Goal: Navigation & Orientation: Find specific page/section

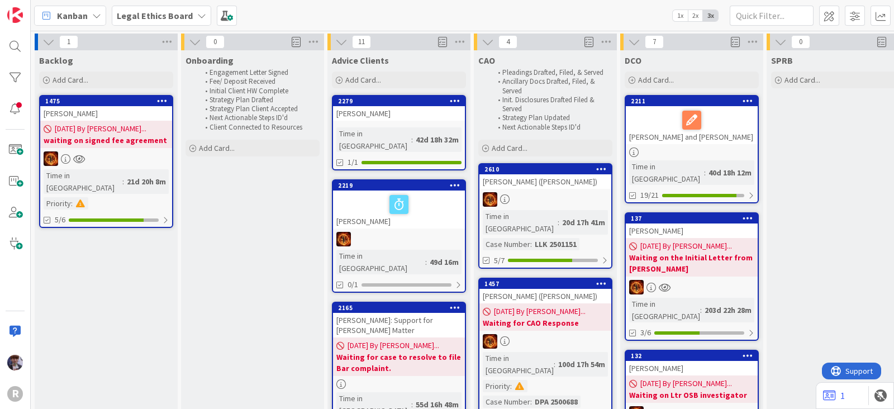
click at [139, 15] on b "Legal Ethics Board" at bounding box center [155, 15] width 76 height 11
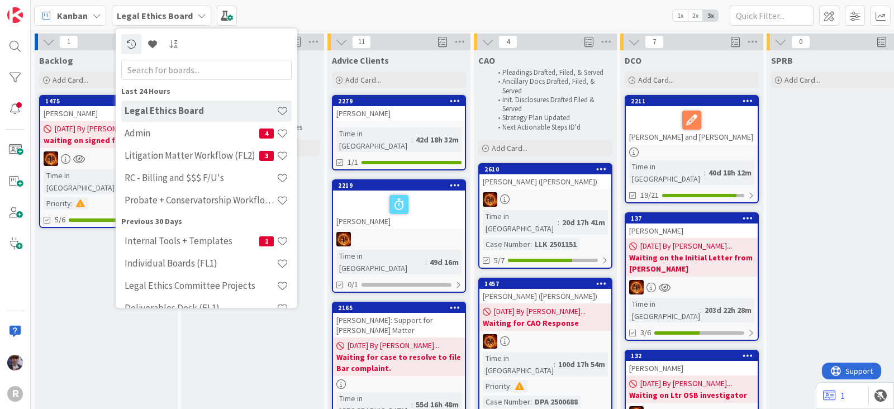
click at [63, 7] on div "Kanban" at bounding box center [70, 16] width 72 height 20
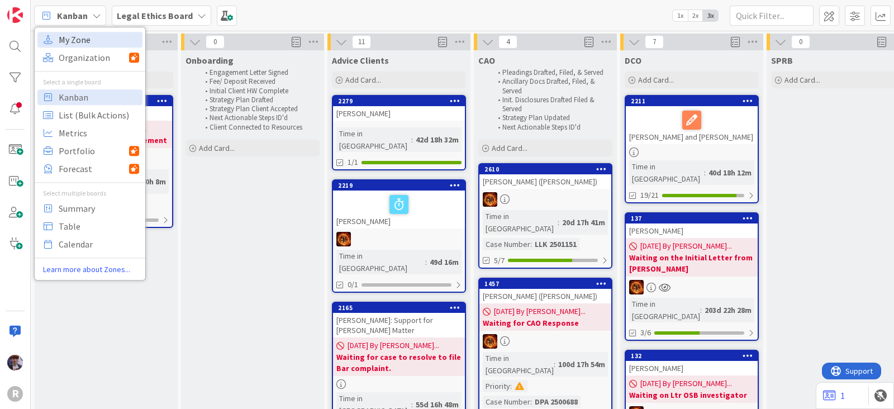
click at [83, 45] on span "My Zone" at bounding box center [99, 39] width 80 height 17
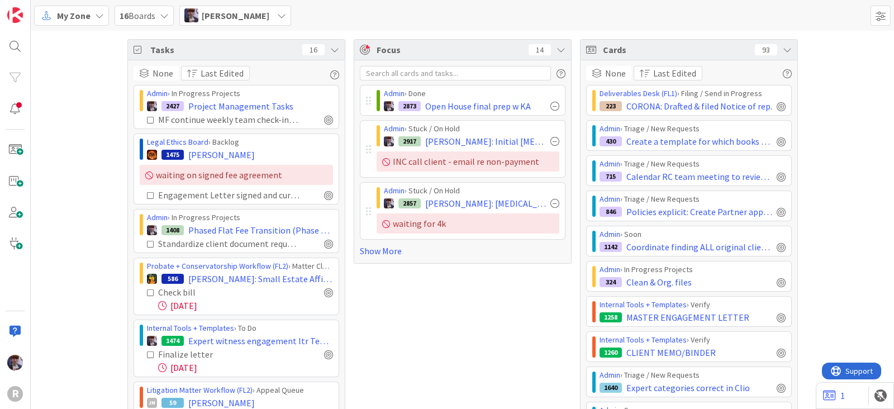
click at [321, 47] on div "Tasks 16" at bounding box center [236, 50] width 217 height 21
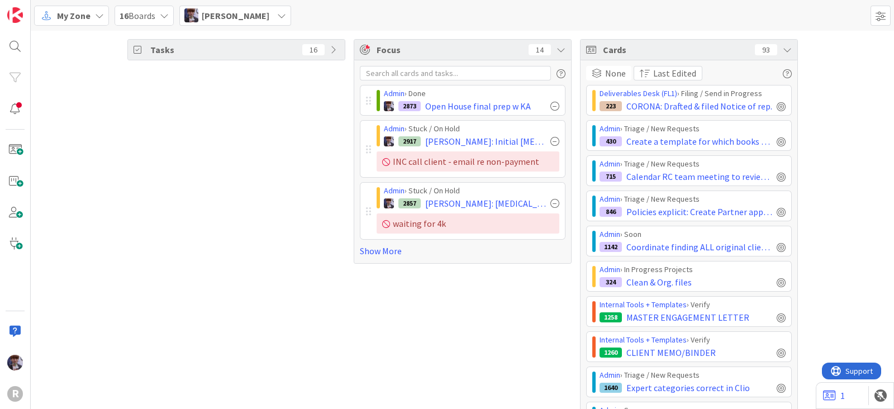
click at [785, 46] on icon at bounding box center [787, 49] width 9 height 9
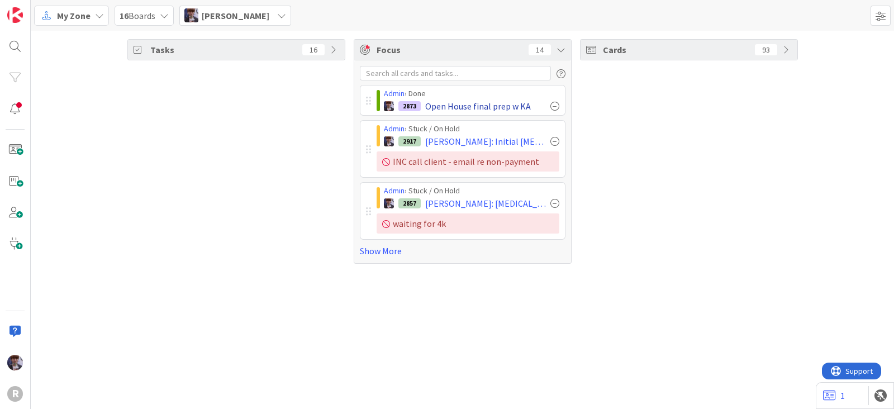
click at [556, 104] on div at bounding box center [554, 106] width 9 height 9
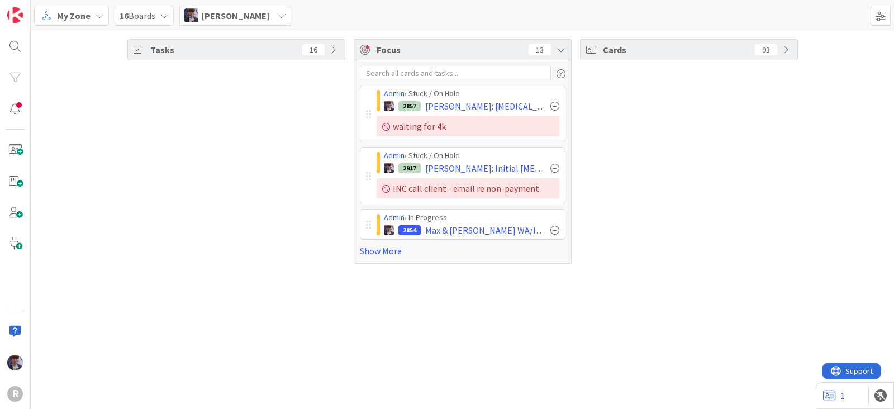
click at [233, 12] on span "Minka Laine Friesen" at bounding box center [236, 15] width 68 height 13
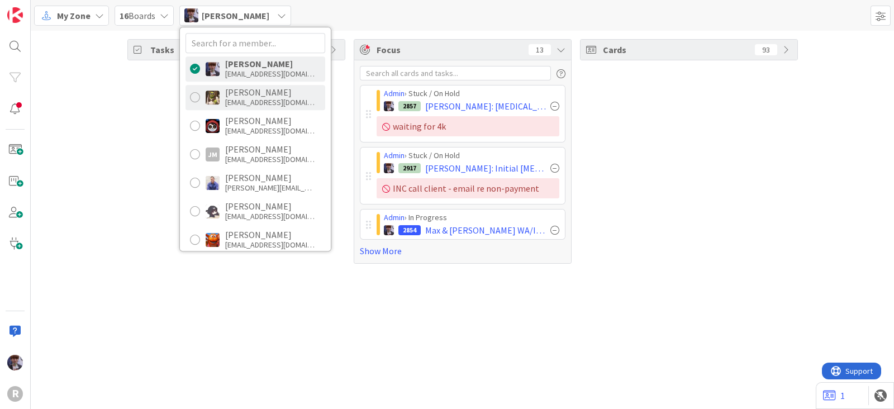
click at [253, 92] on div "Devine Gines" at bounding box center [269, 92] width 89 height 10
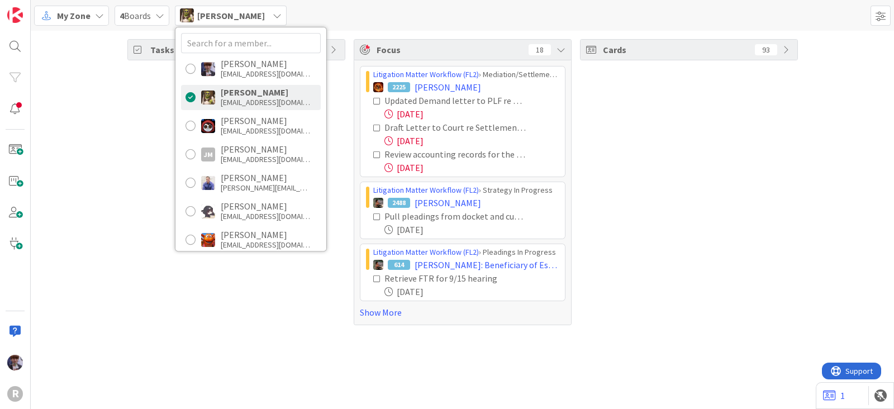
click at [148, 112] on div "Tasks 16" at bounding box center [236, 182] width 218 height 286
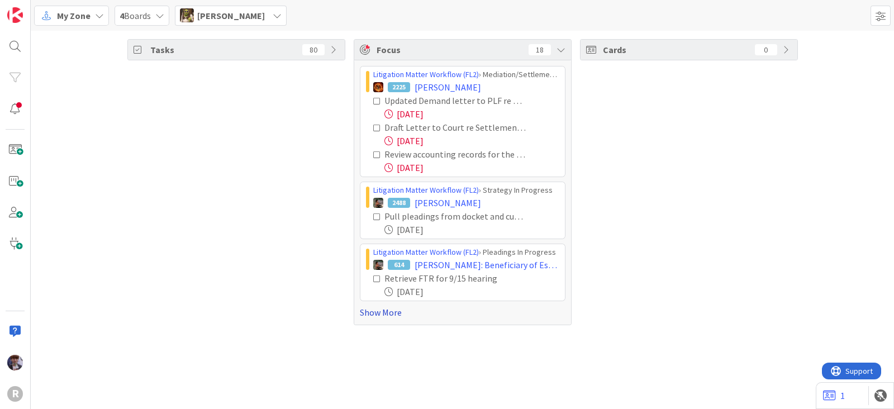
click at [373, 309] on link "Show More" at bounding box center [463, 312] width 206 height 13
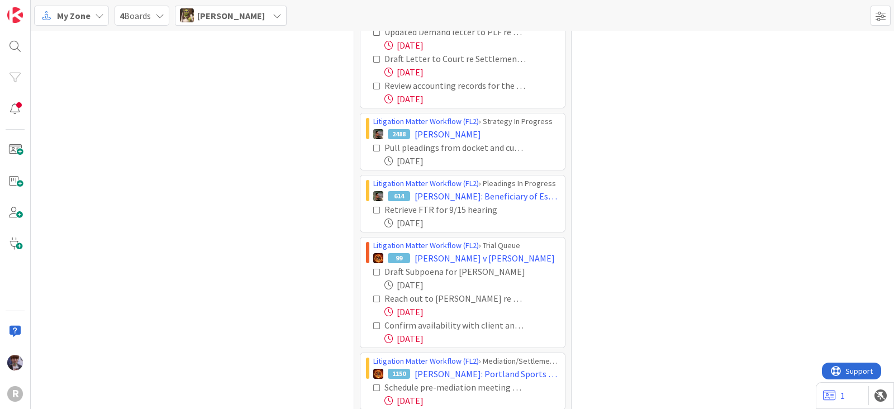
scroll to position [69, 0]
click at [373, 294] on icon at bounding box center [377, 298] width 8 height 8
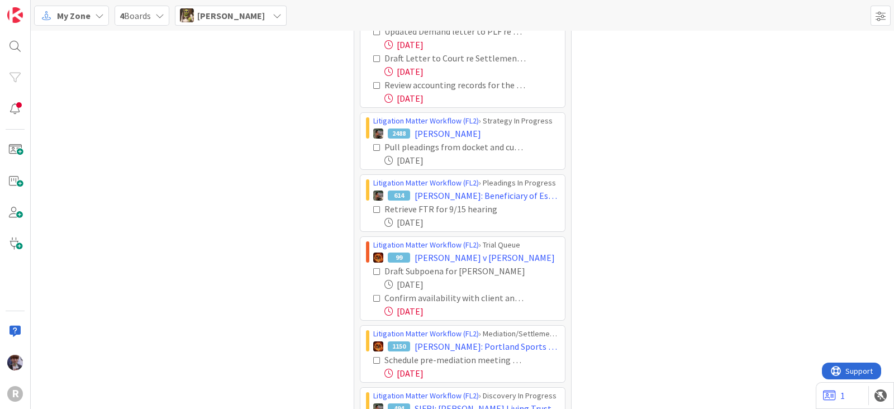
click at [373, 294] on icon at bounding box center [377, 298] width 8 height 8
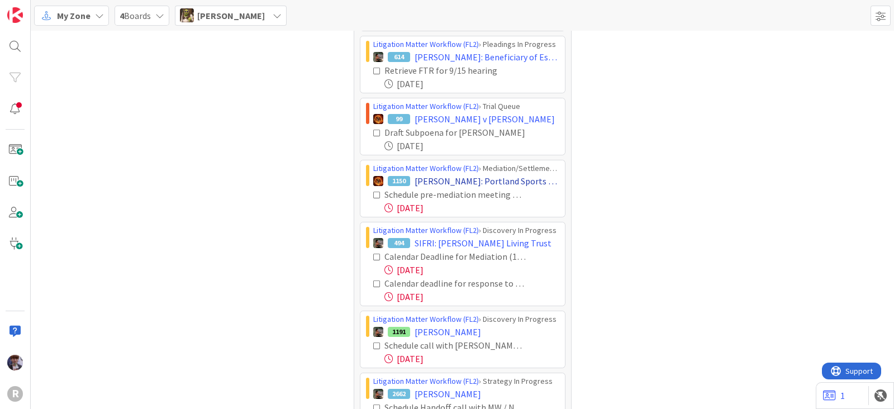
scroll to position [208, 0]
click at [373, 194] on icon at bounding box center [377, 195] width 8 height 8
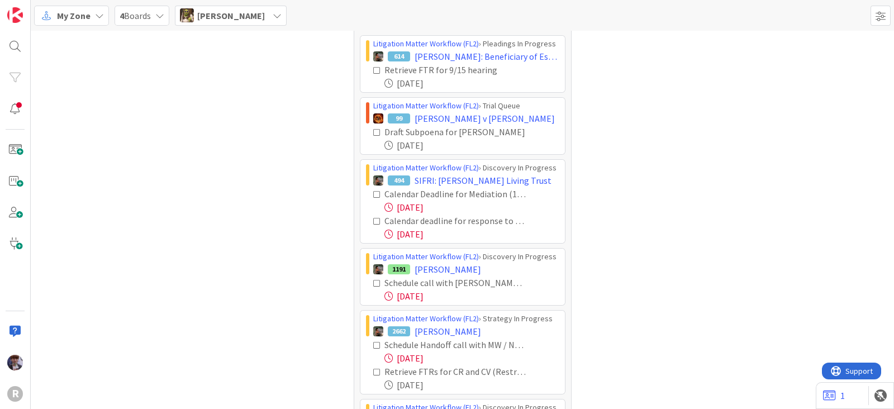
click at [373, 194] on icon at bounding box center [377, 195] width 8 height 8
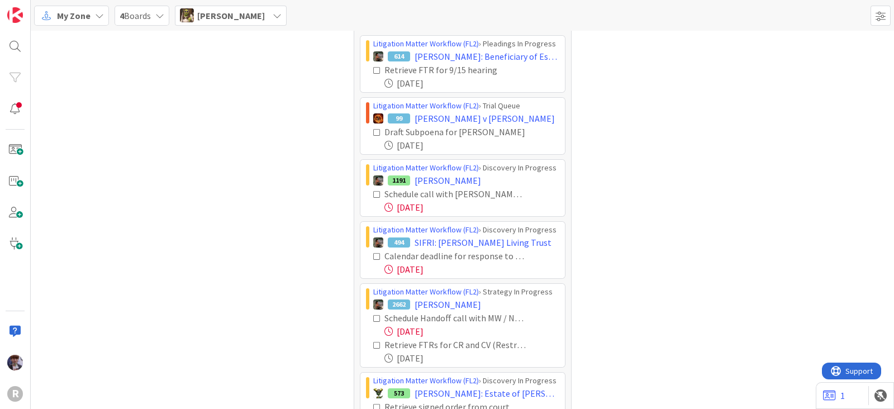
click at [373, 253] on icon at bounding box center [377, 257] width 8 height 8
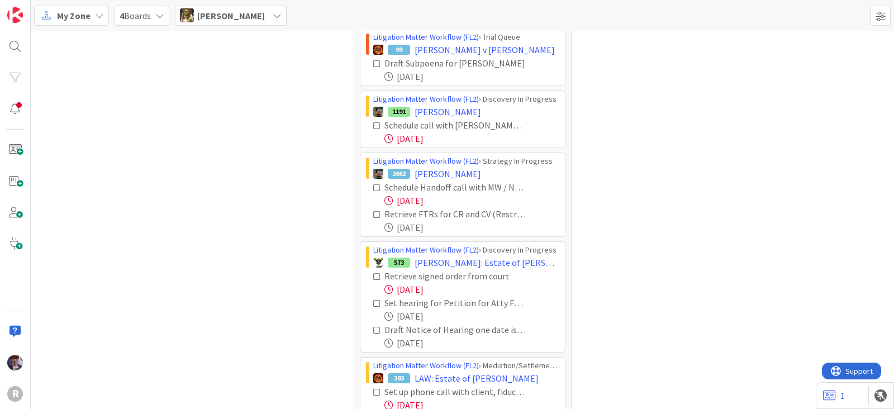
scroll to position [278, 0]
click at [373, 186] on icon at bounding box center [377, 187] width 8 height 8
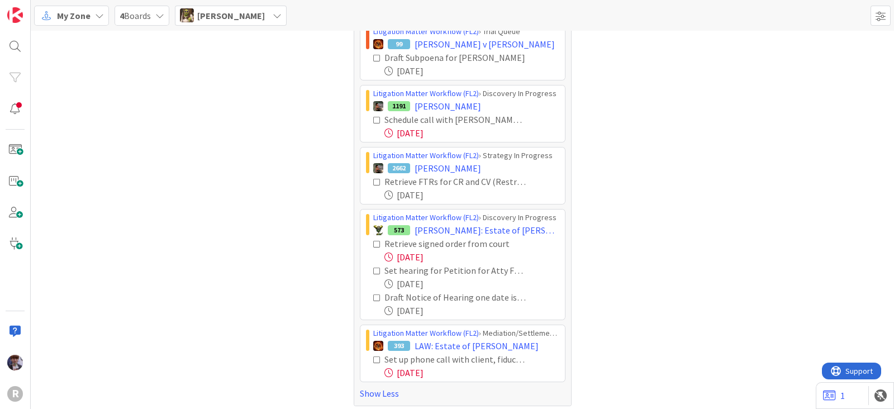
scroll to position [286, 0]
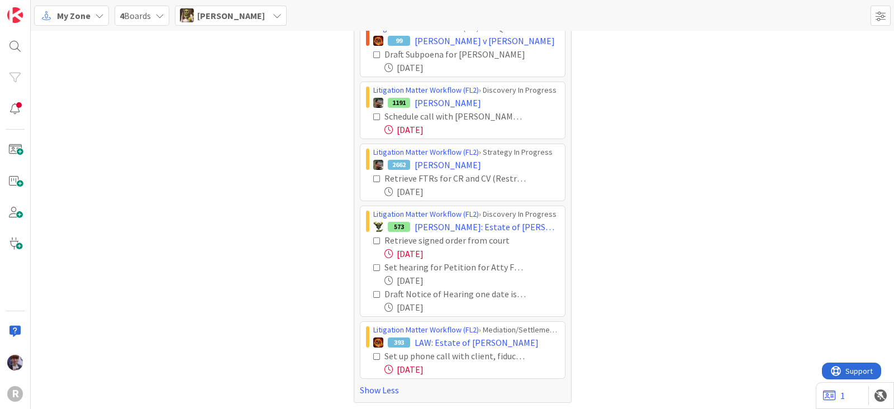
click at [373, 239] on icon at bounding box center [377, 241] width 8 height 8
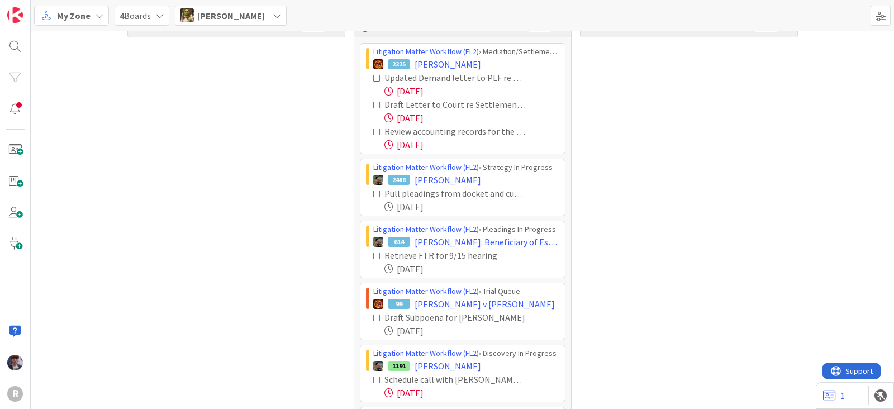
scroll to position [0, 0]
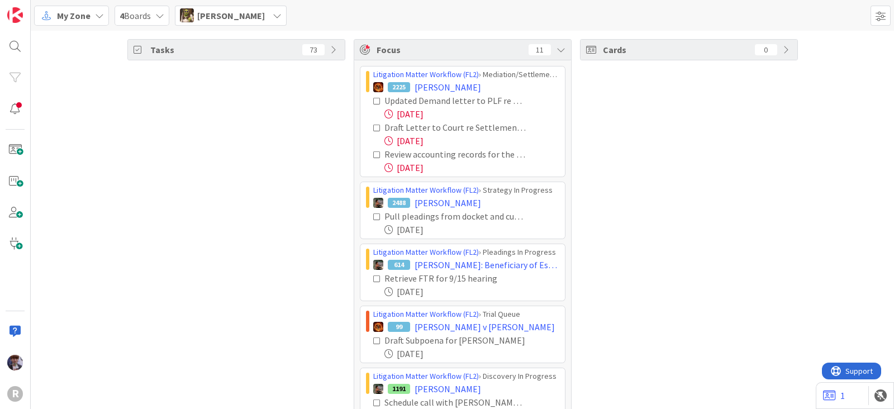
click at [225, 19] on span "Devine Gines" at bounding box center [231, 15] width 68 height 13
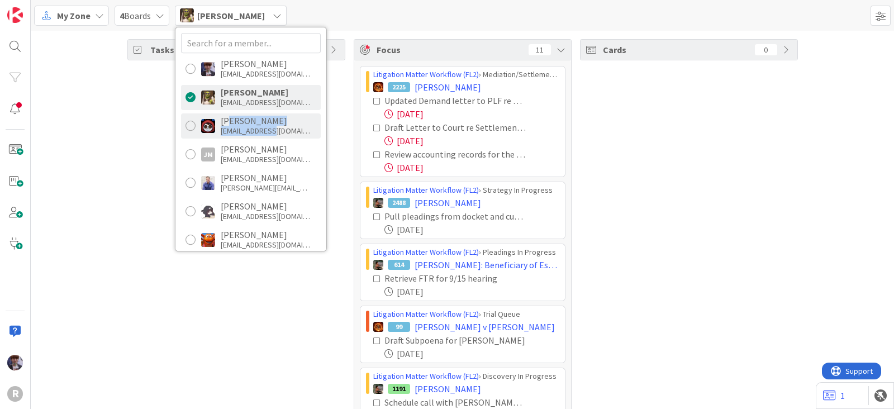
drag, startPoint x: 273, startPoint y: 134, endPoint x: 228, endPoint y: 123, distance: 46.4
click at [228, 123] on div "Jasmin Sanchez jsanchez@reutercorbett.com" at bounding box center [265, 126] width 89 height 20
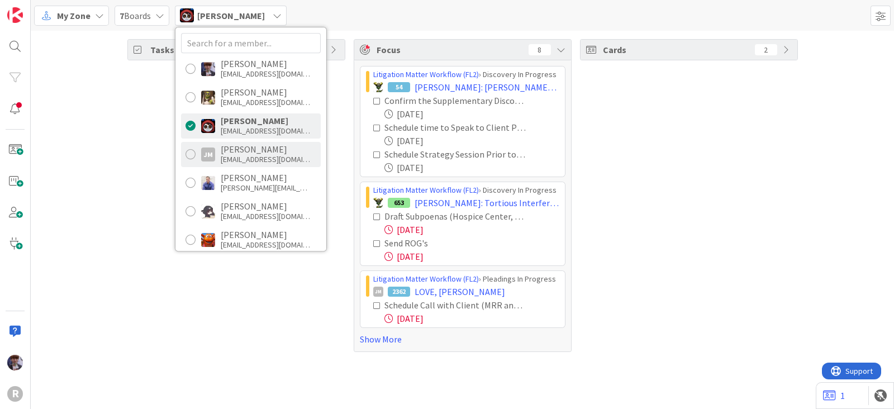
click at [232, 156] on div "jmyers@reutercorbett.com" at bounding box center [265, 159] width 89 height 10
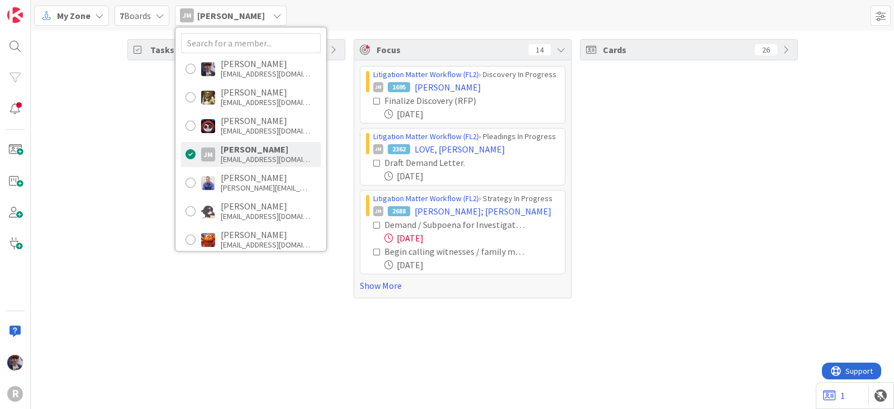
click at [131, 174] on div "Tasks 34" at bounding box center [236, 168] width 218 height 259
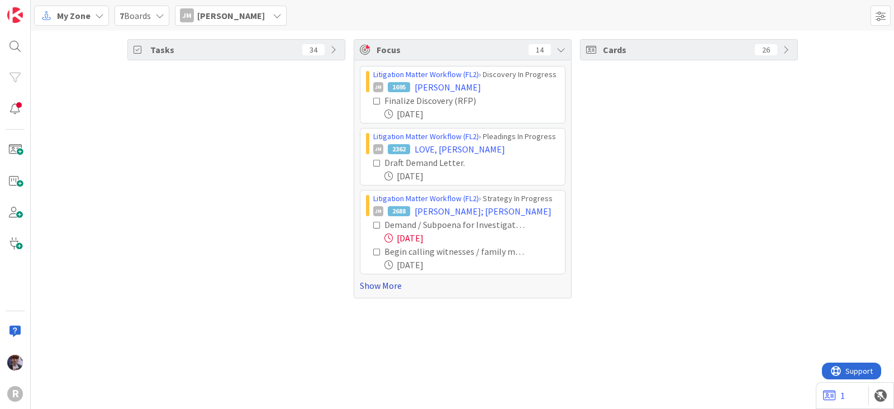
click at [367, 286] on link "Show More" at bounding box center [463, 285] width 206 height 13
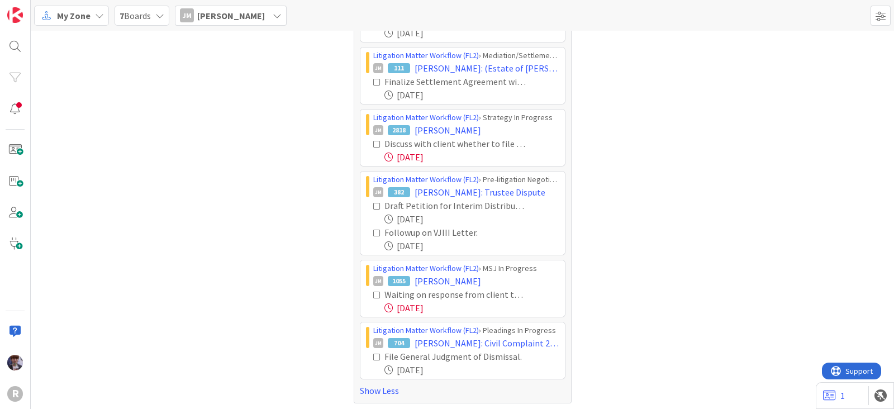
scroll to position [410, 0]
click at [373, 292] on icon at bounding box center [377, 295] width 8 height 8
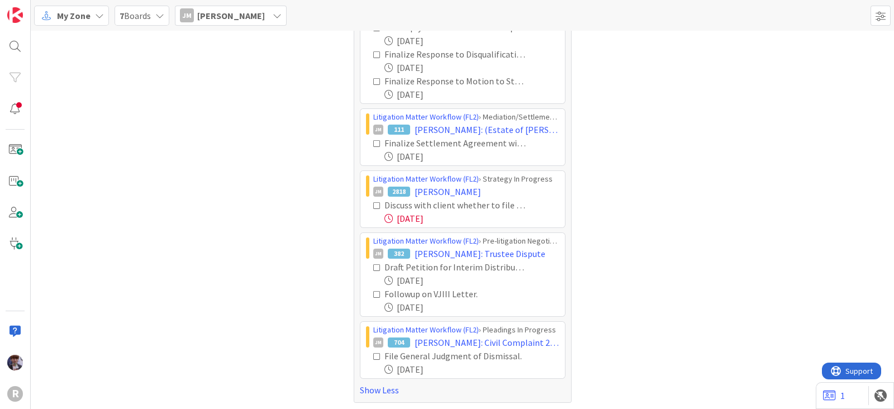
click at [373, 353] on icon at bounding box center [377, 357] width 8 height 8
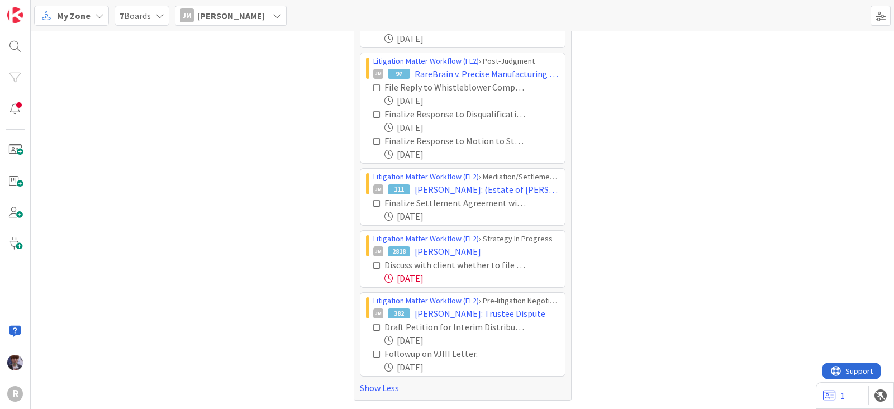
scroll to position [286, 0]
click at [373, 202] on icon at bounding box center [377, 206] width 8 height 8
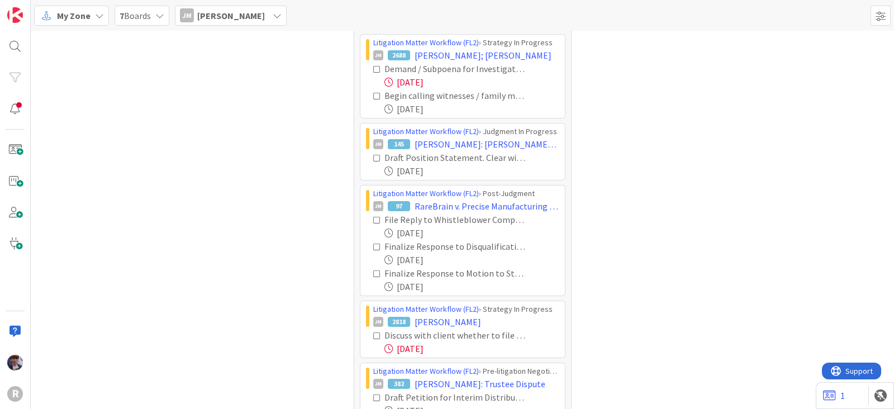
scroll to position [155, 0]
click at [373, 219] on icon at bounding box center [377, 221] width 8 height 8
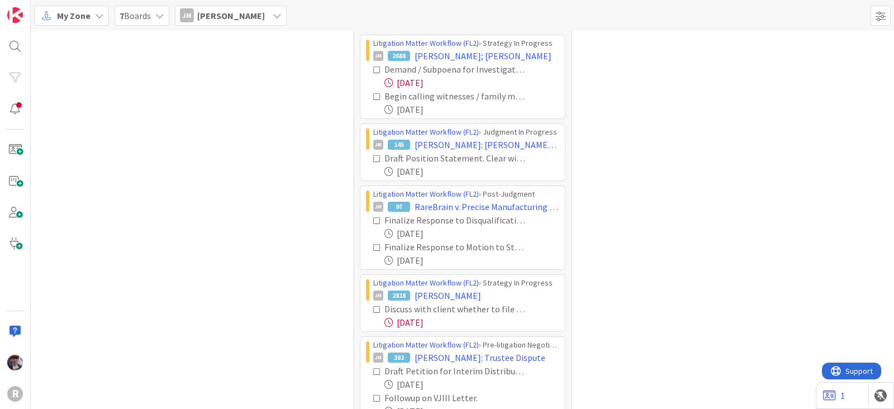
click at [373, 219] on icon at bounding box center [377, 221] width 8 height 8
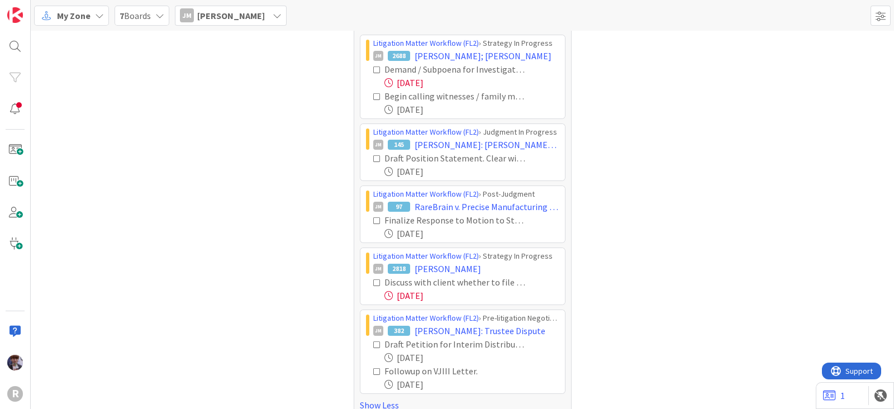
click at [373, 219] on icon at bounding box center [377, 221] width 8 height 8
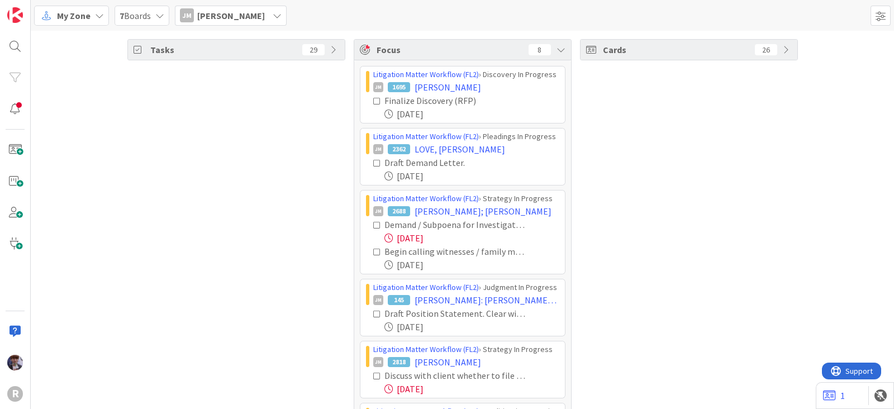
scroll to position [0, 0]
click at [237, 23] on div "JM Jeff Myers" at bounding box center [231, 16] width 112 height 20
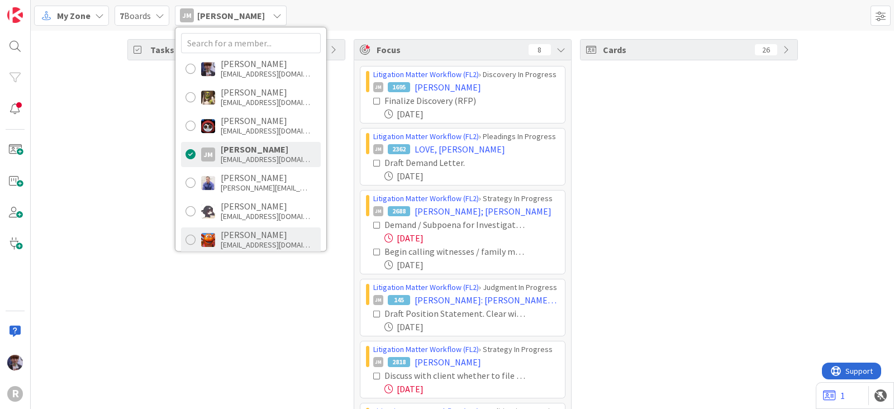
click at [235, 235] on div "Kiara Adams" at bounding box center [265, 235] width 89 height 10
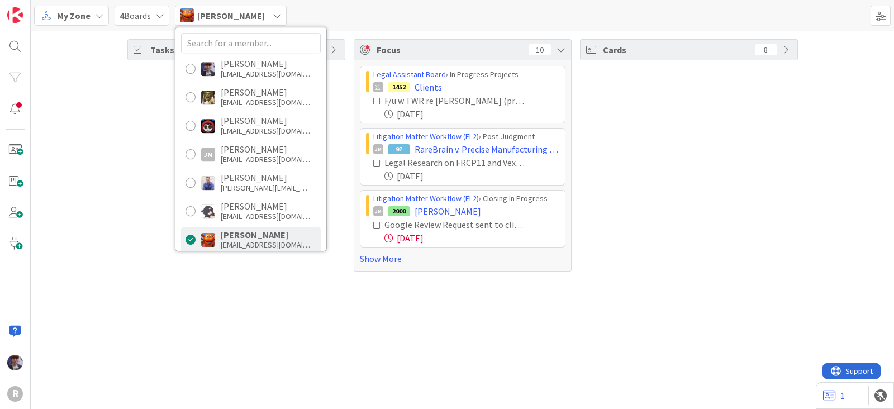
click at [235, 267] on div "Tasks 59" at bounding box center [236, 155] width 218 height 232
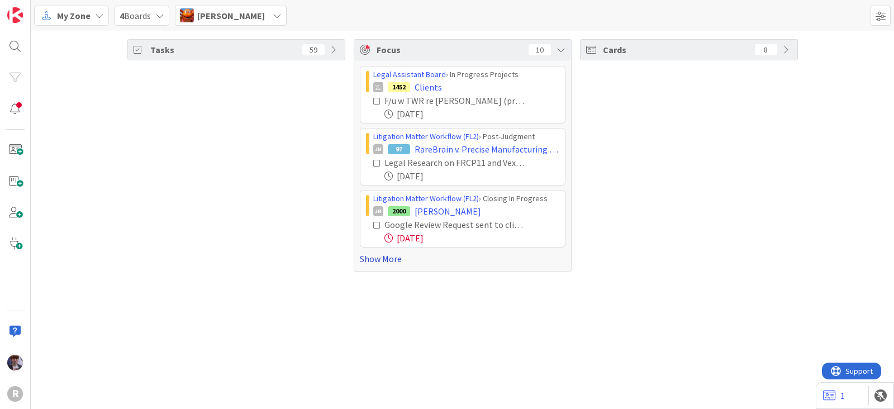
click at [363, 259] on link "Show More" at bounding box center [463, 258] width 206 height 13
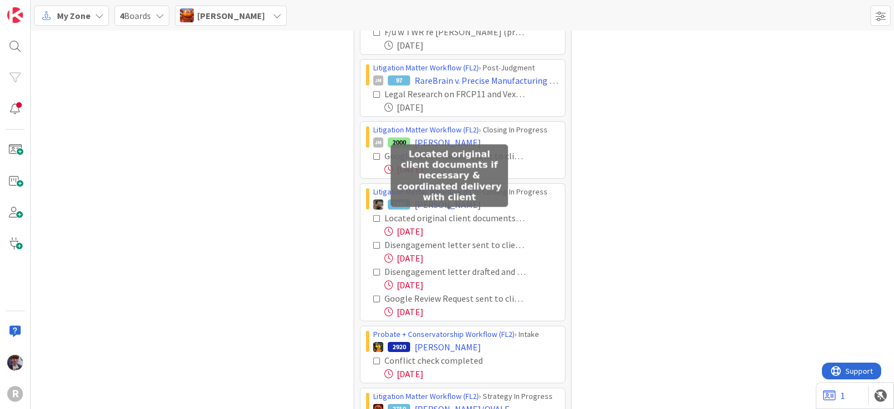
scroll to position [69, 0]
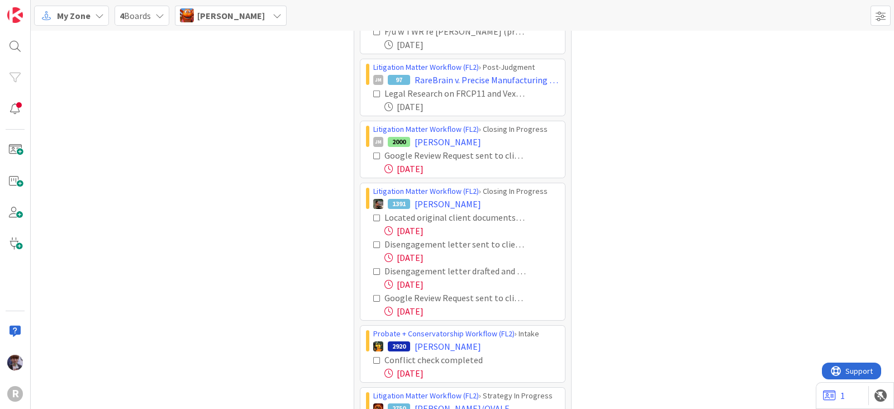
click at [373, 269] on icon at bounding box center [377, 272] width 8 height 8
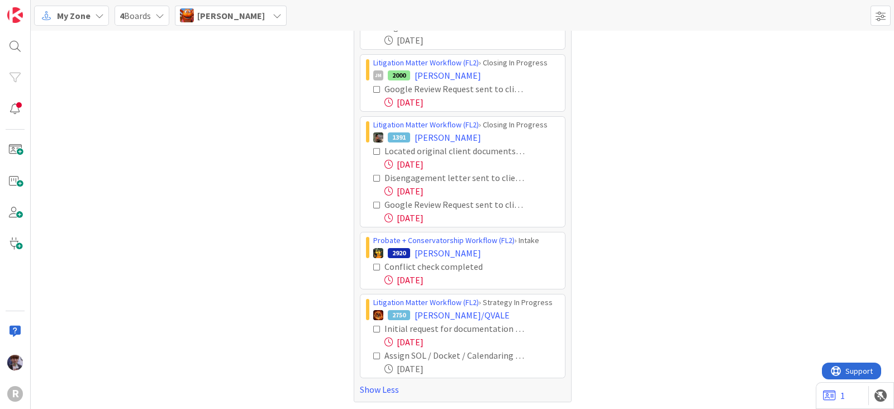
click at [373, 263] on icon at bounding box center [377, 267] width 8 height 8
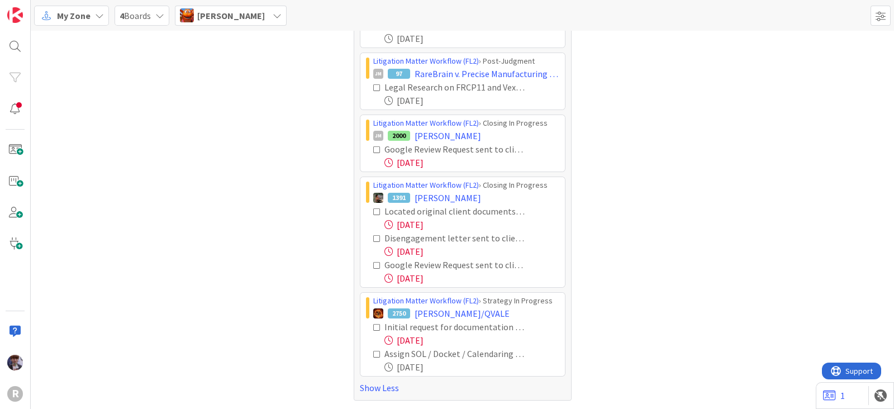
scroll to position [74, 0]
click at [373, 326] on icon at bounding box center [377, 329] width 8 height 8
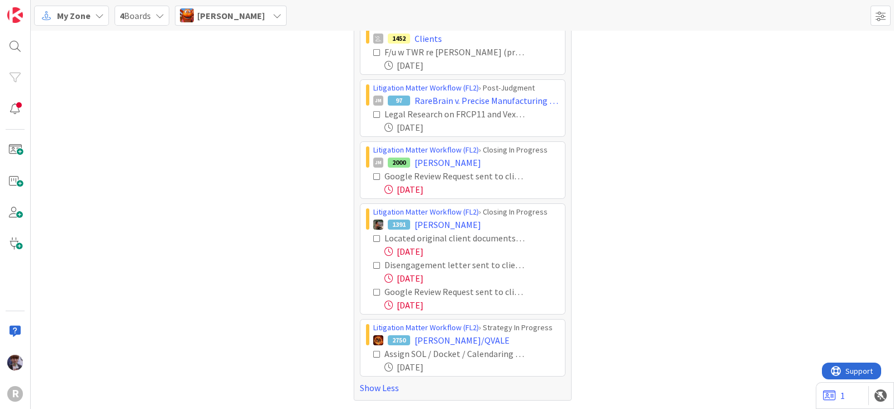
scroll to position [47, 0]
click at [373, 355] on icon at bounding box center [377, 355] width 8 height 8
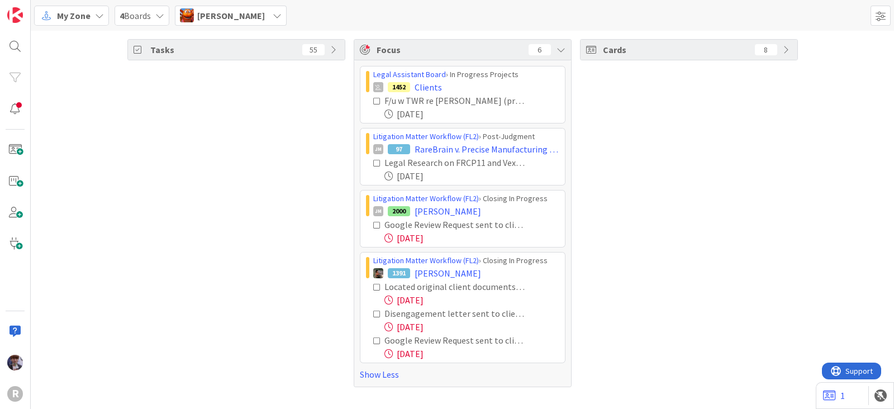
scroll to position [0, 0]
click at [299, 330] on div "Tasks 55" at bounding box center [236, 213] width 218 height 348
click at [234, 10] on span "Kiara Adams" at bounding box center [231, 15] width 68 height 13
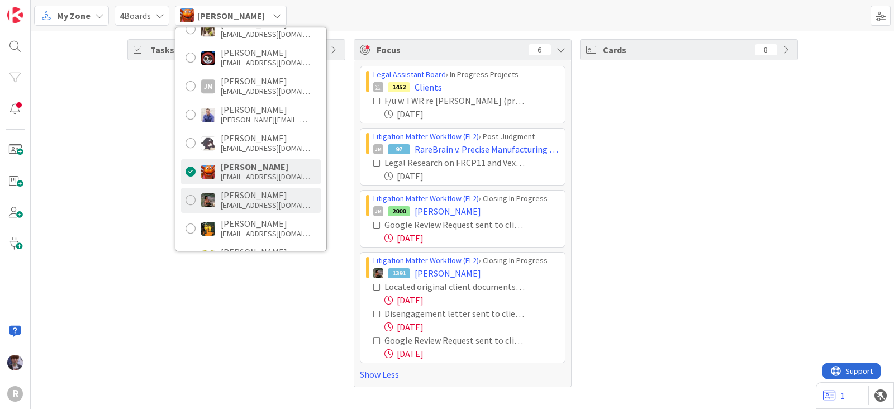
scroll to position [69, 0]
click at [226, 194] on div "Max Whittington" at bounding box center [265, 194] width 89 height 10
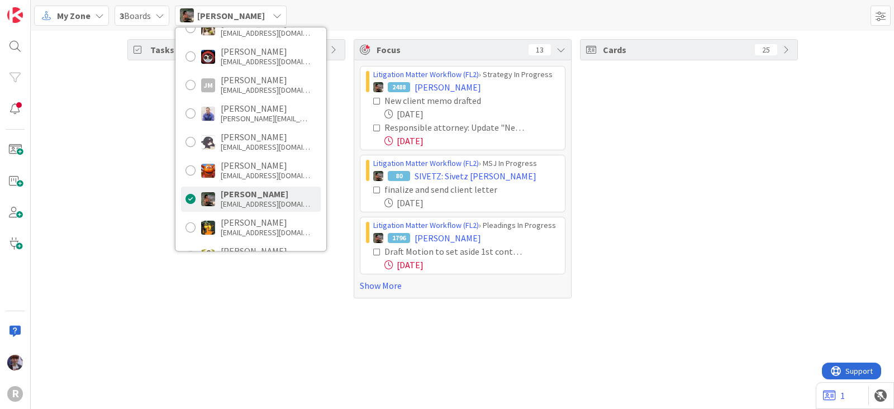
click at [127, 172] on div "Tasks 74" at bounding box center [236, 168] width 218 height 259
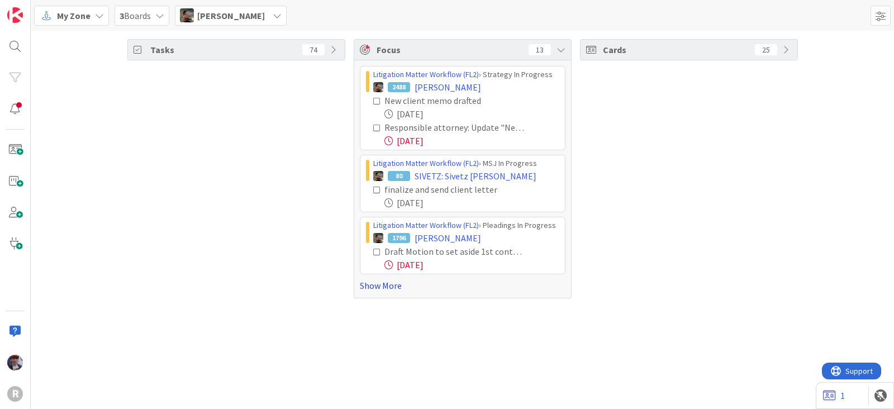
click at [363, 286] on link "Show More" at bounding box center [463, 285] width 206 height 13
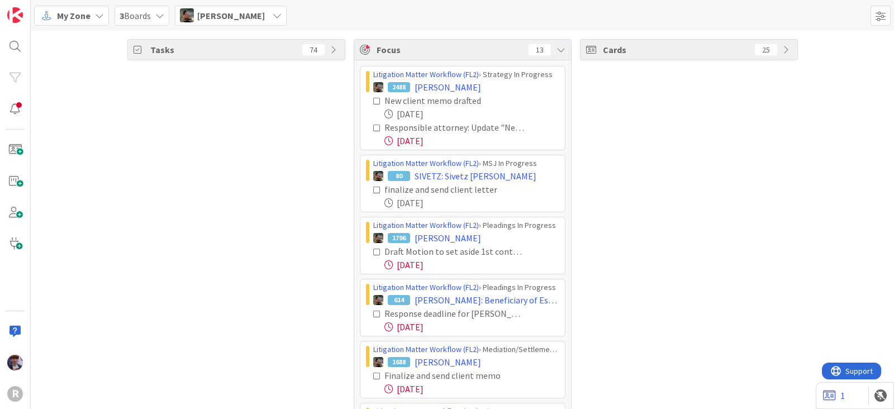
click at [325, 283] on div "Tasks 74" at bounding box center [236, 395] width 218 height 712
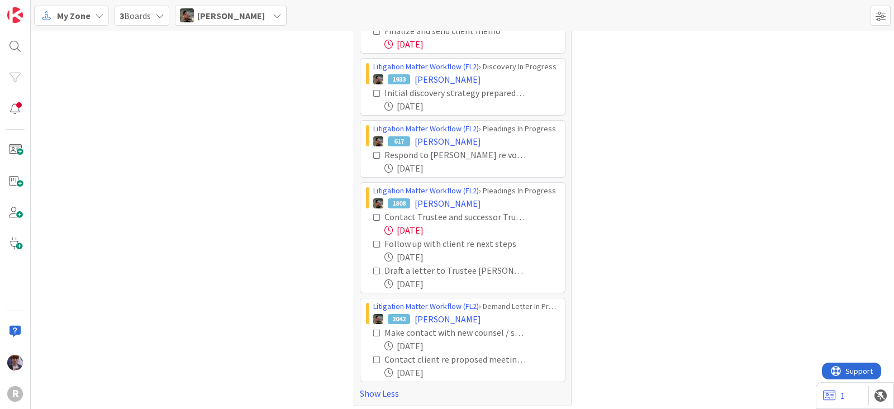
scroll to position [348, 0]
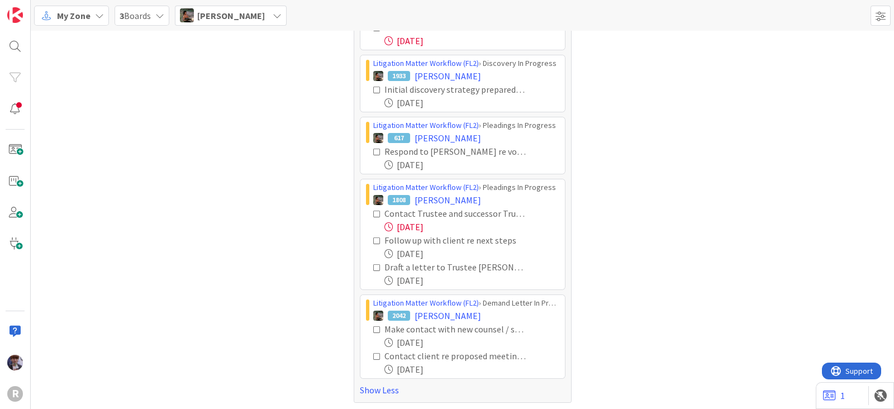
click at [373, 86] on icon at bounding box center [377, 90] width 8 height 8
click at [373, 148] on icon at bounding box center [377, 152] width 8 height 8
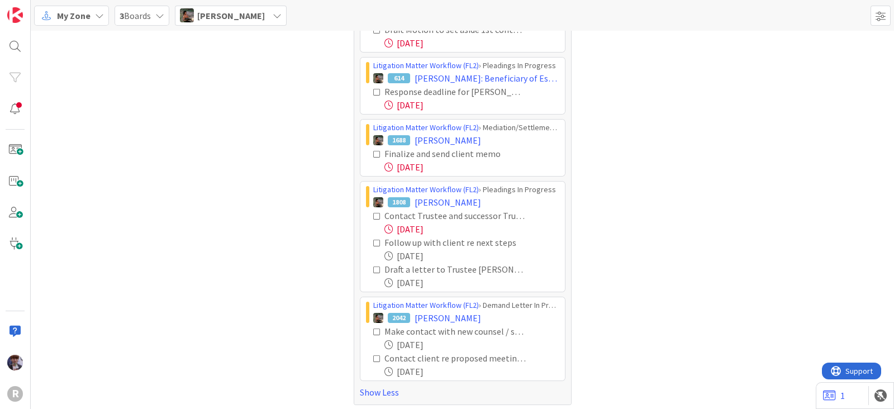
scroll to position [225, 0]
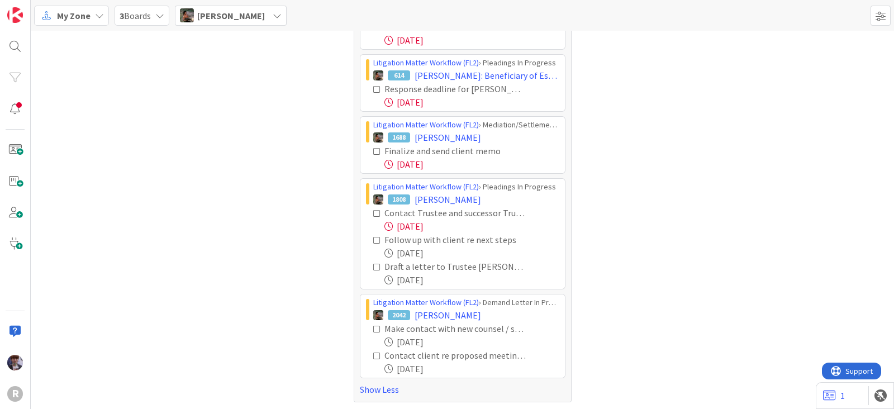
click at [374, 328] on icon at bounding box center [377, 329] width 8 height 8
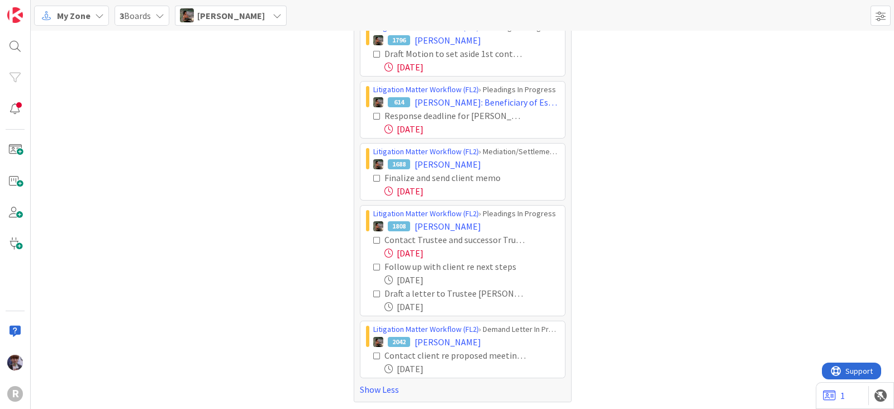
click at [373, 353] on icon at bounding box center [377, 356] width 8 height 8
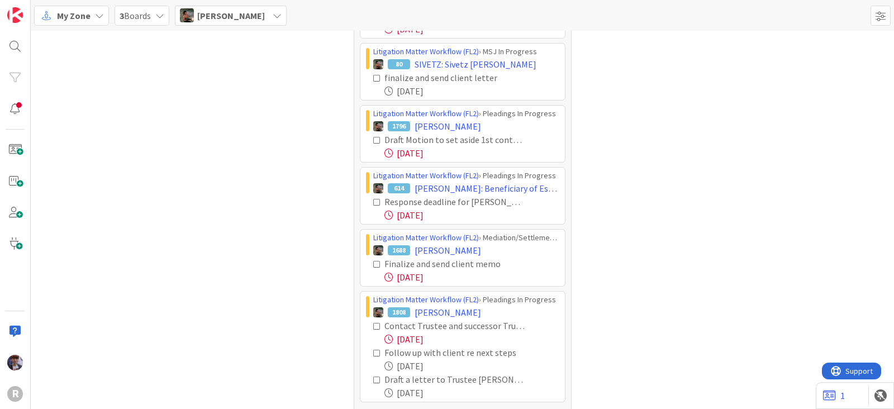
scroll to position [136, 0]
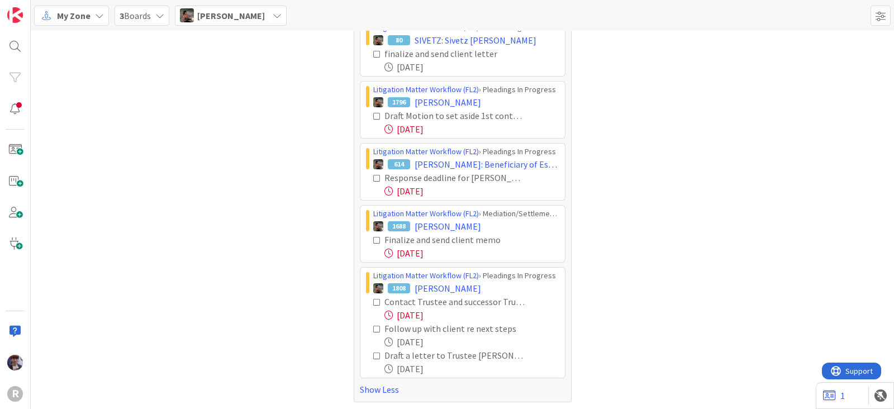
click at [373, 301] on icon at bounding box center [377, 302] width 8 height 8
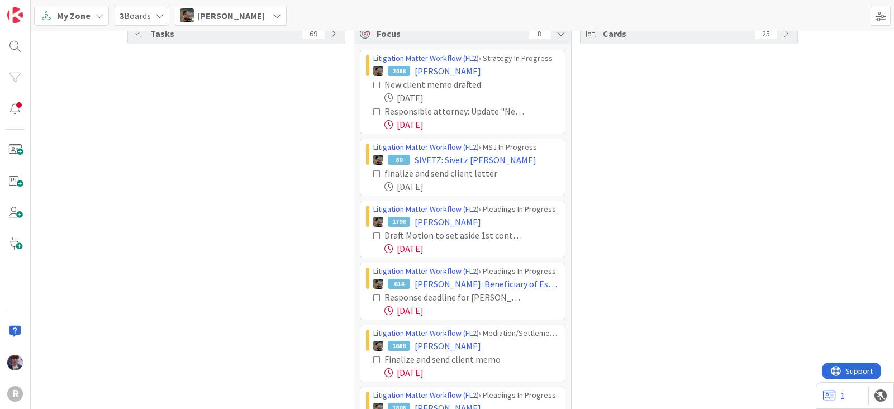
scroll to position [0, 0]
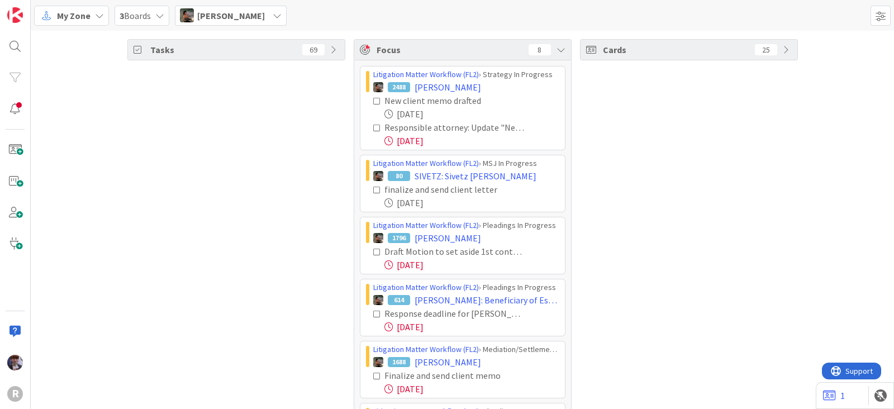
click at [225, 21] on span "Max Whittington" at bounding box center [231, 15] width 68 height 13
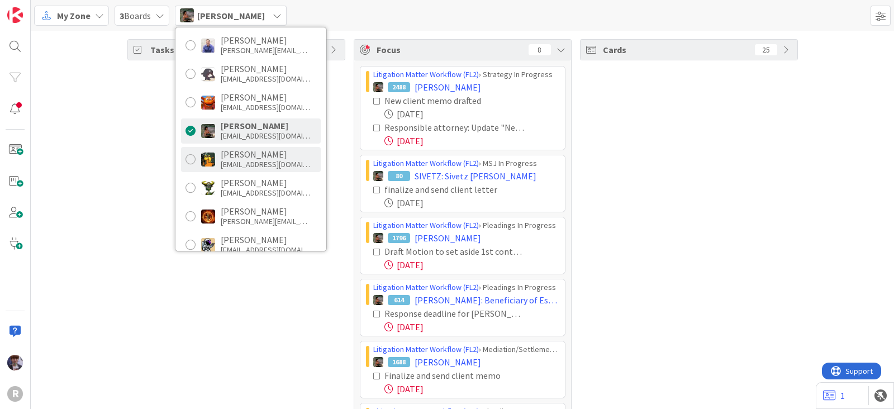
scroll to position [138, 0]
click at [249, 160] on div "mrobb@reutercorbett.com" at bounding box center [265, 164] width 89 height 10
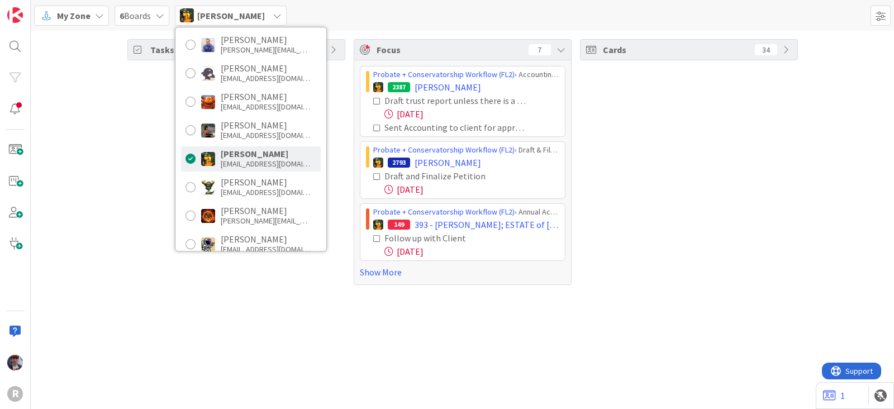
click at [156, 201] on div "Tasks 87" at bounding box center [236, 162] width 218 height 246
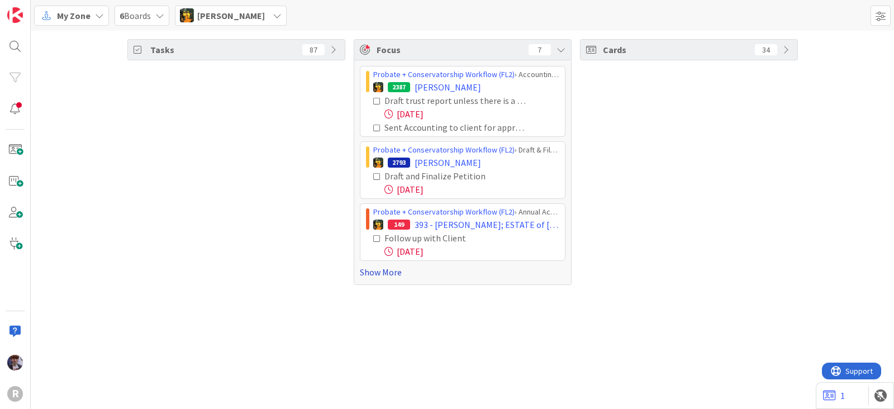
click at [388, 275] on link "Show More" at bounding box center [463, 271] width 206 height 13
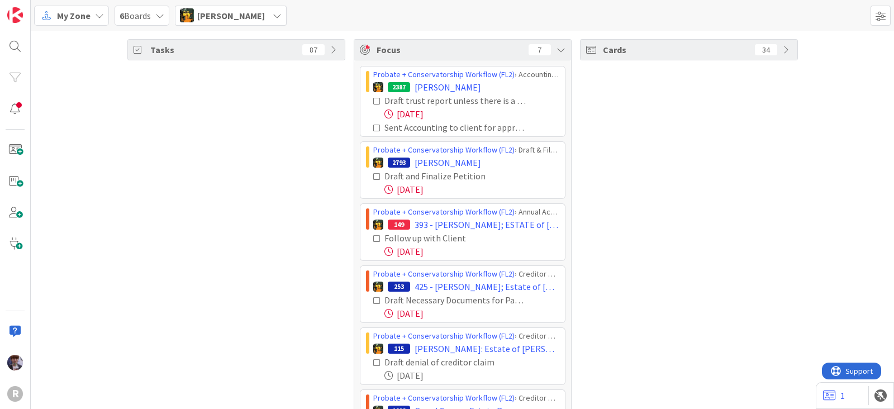
click at [373, 99] on icon at bounding box center [377, 101] width 8 height 8
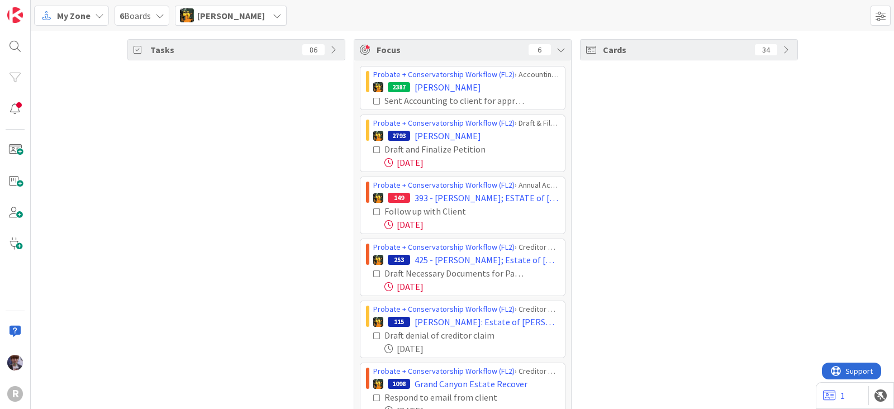
click at [373, 101] on icon at bounding box center [377, 101] width 8 height 8
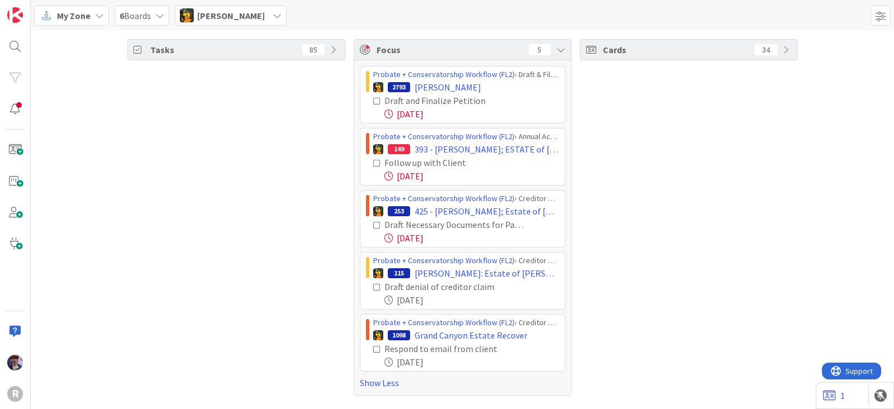
click at [218, 21] on span "Michael Robb" at bounding box center [231, 15] width 68 height 13
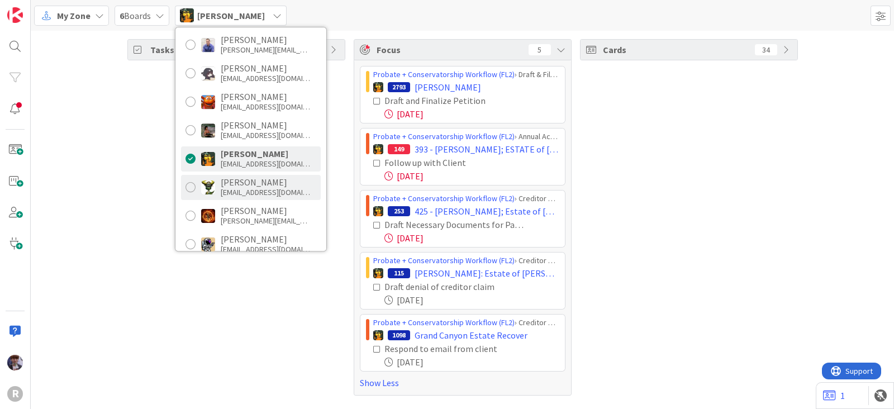
click at [225, 193] on div "ncorbett@reutercorbett.com" at bounding box center [265, 192] width 89 height 10
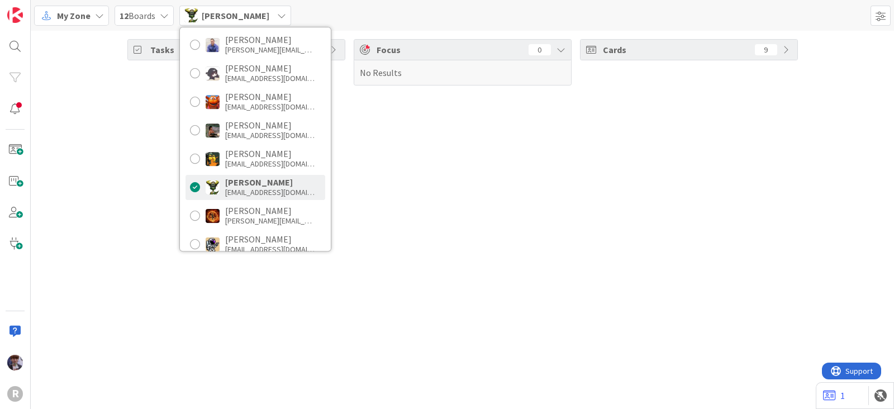
click at [128, 230] on div "Tasks 18 Focus 0 No Results Cards 9" at bounding box center [462, 220] width 863 height 378
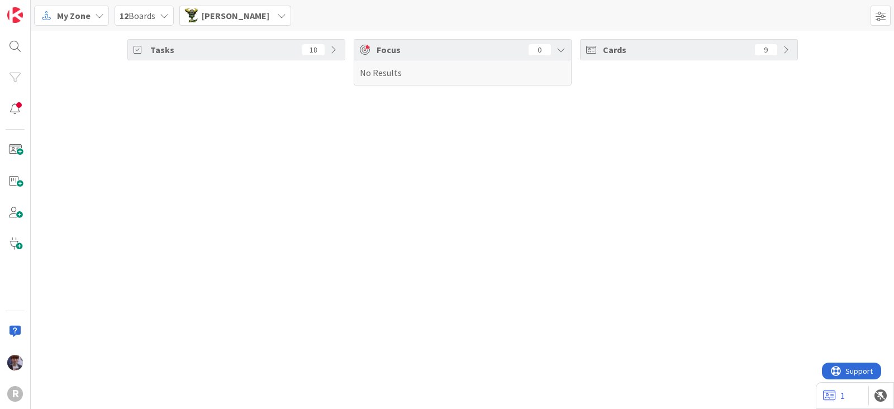
click at [211, 11] on span "Nic Corbett" at bounding box center [236, 15] width 68 height 13
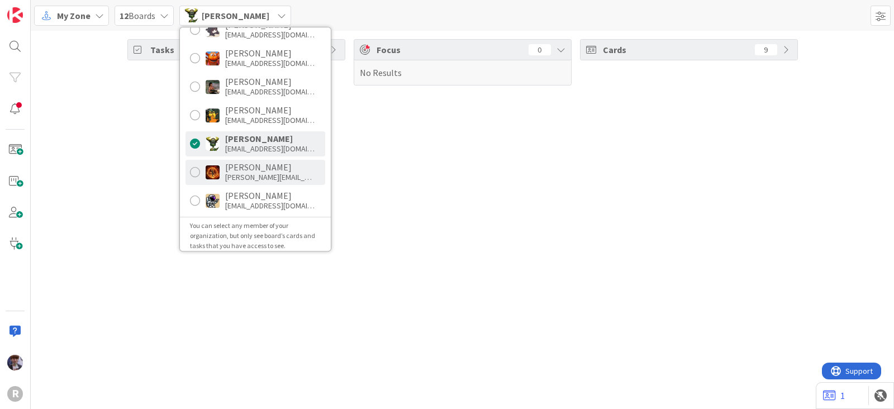
scroll to position [187, 0]
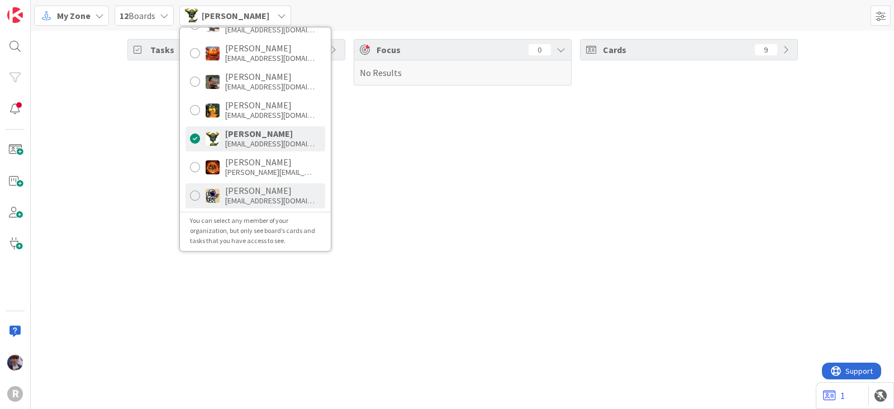
click at [253, 187] on div "Tyler McDonald" at bounding box center [269, 191] width 89 height 10
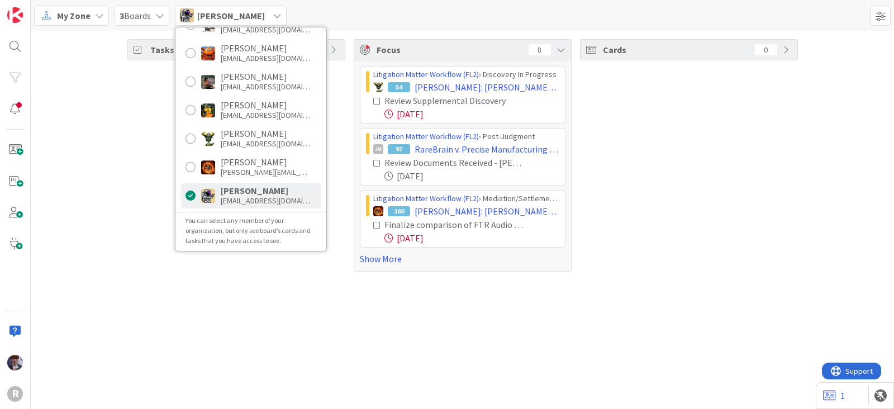
click at [159, 198] on div "Tasks 29" at bounding box center [236, 155] width 218 height 232
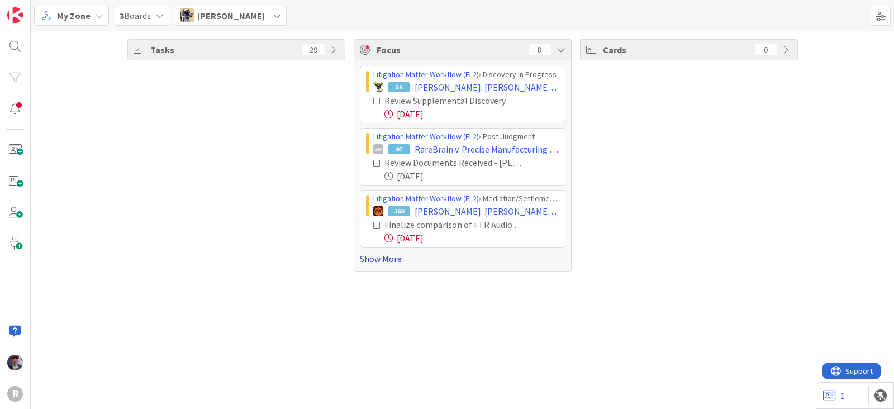
click at [369, 258] on link "Show More" at bounding box center [463, 258] width 206 height 13
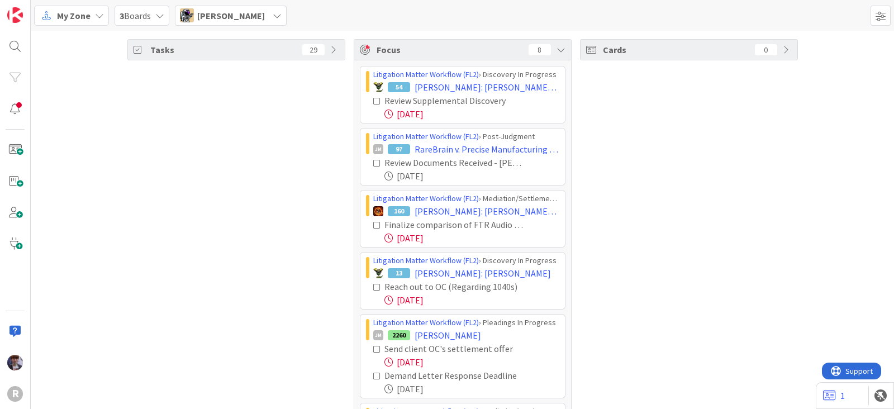
click at [373, 160] on icon at bounding box center [377, 163] width 8 height 8
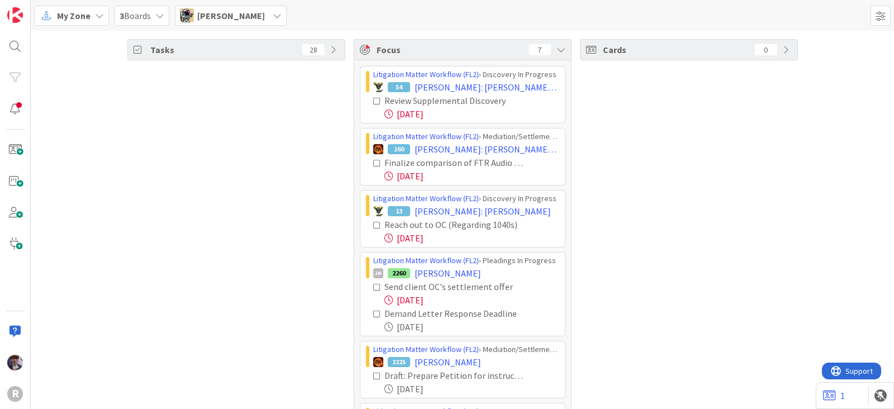
click at [229, 248] on div "Tasks 28" at bounding box center [236, 261] width 218 height 445
click at [373, 163] on icon at bounding box center [377, 163] width 8 height 8
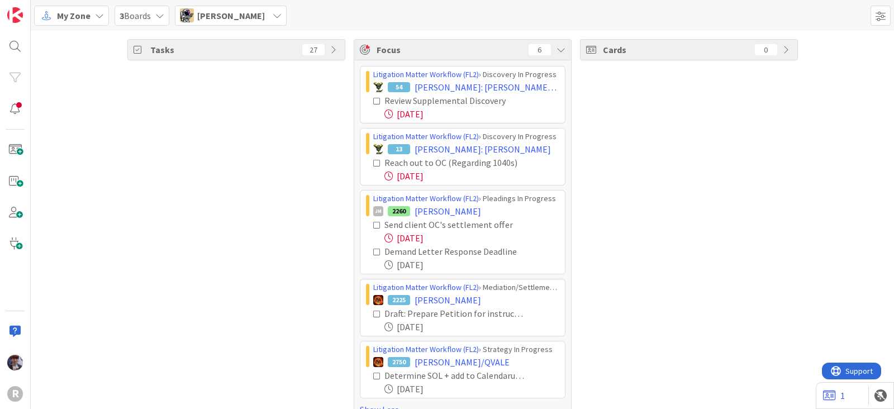
click at [373, 159] on icon at bounding box center [377, 163] width 8 height 8
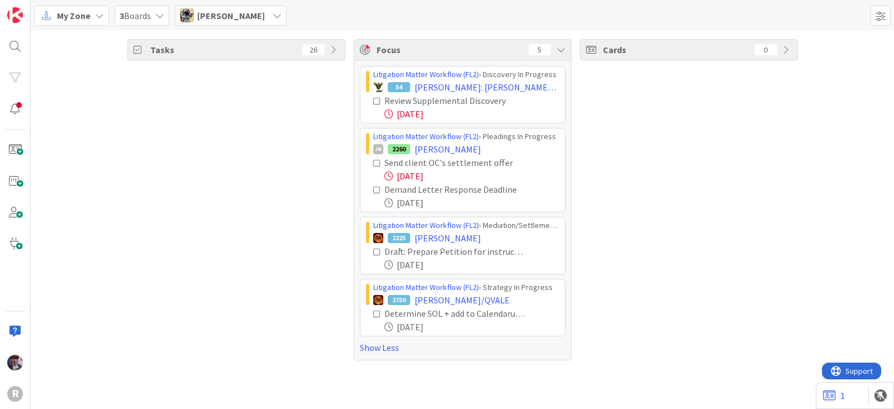
click at [376, 163] on icon at bounding box center [377, 163] width 8 height 8
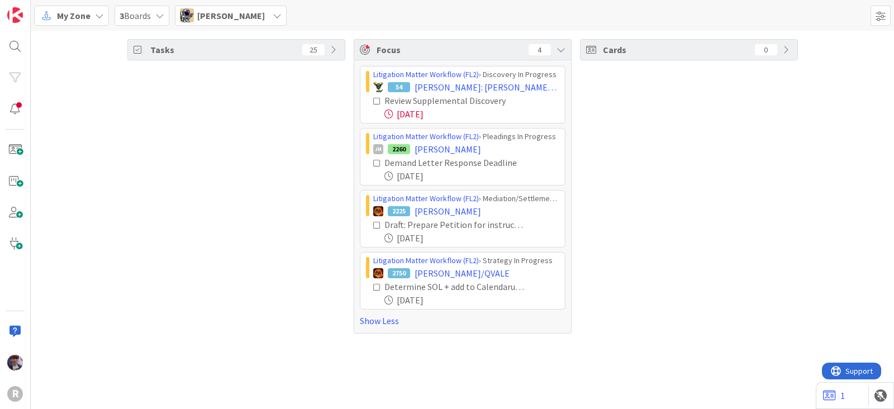
click at [376, 163] on icon at bounding box center [377, 163] width 8 height 8
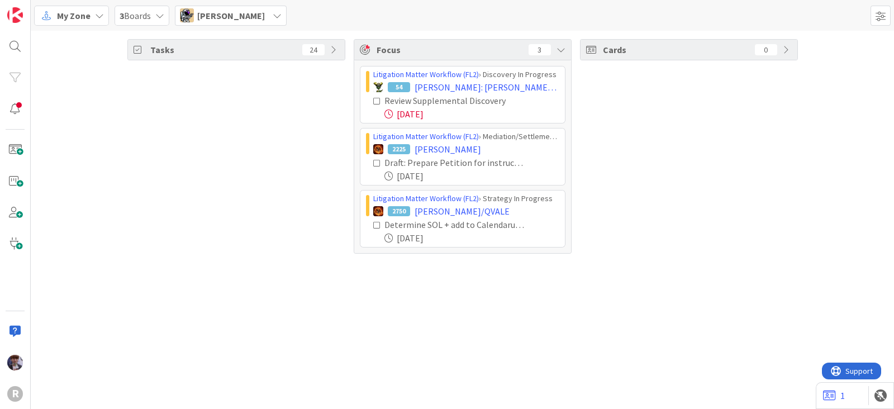
click at [210, 9] on span "Tyler McDonald" at bounding box center [231, 15] width 68 height 13
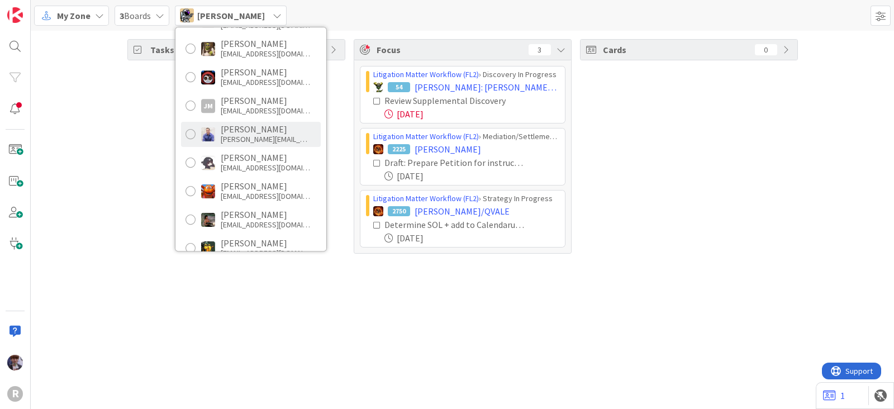
scroll to position [47, 0]
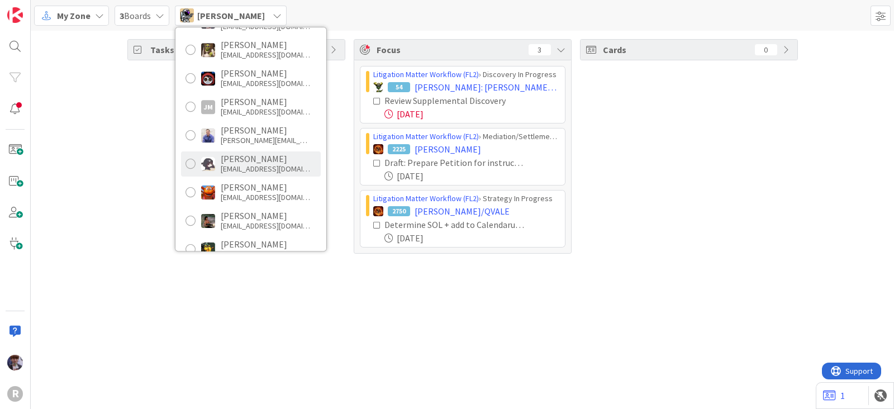
click at [257, 160] on div "Kelly Nguyen" at bounding box center [265, 159] width 89 height 10
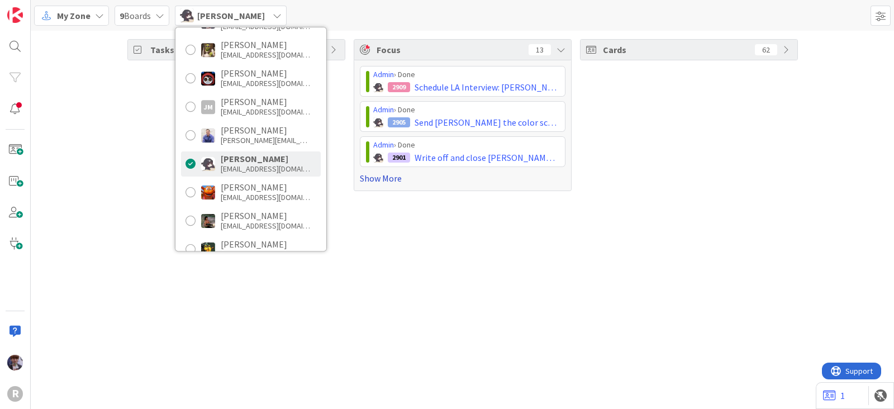
click at [375, 177] on link "Show More" at bounding box center [463, 178] width 206 height 13
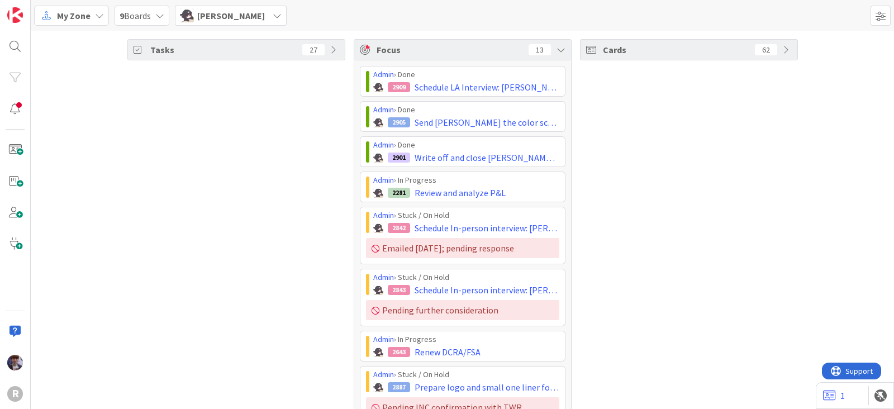
click at [284, 222] on div "Tasks 27" at bounding box center [236, 331] width 218 height 585
click at [274, 245] on div "Tasks 27" at bounding box center [236, 331] width 218 height 585
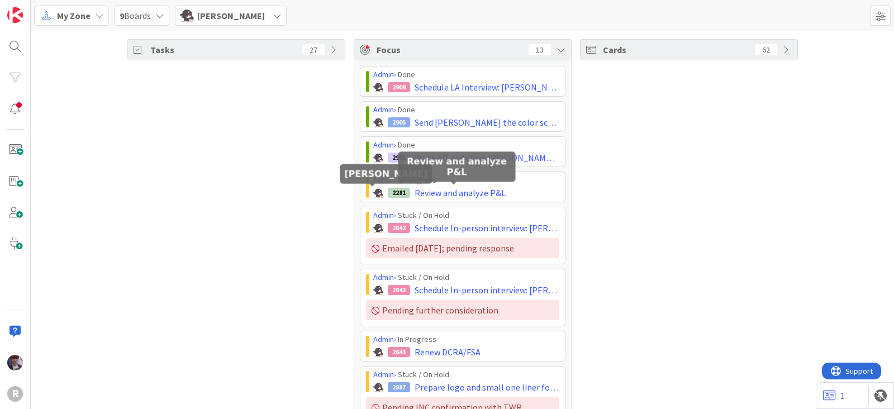
click at [715, 247] on div "Cards 62" at bounding box center [689, 331] width 218 height 585
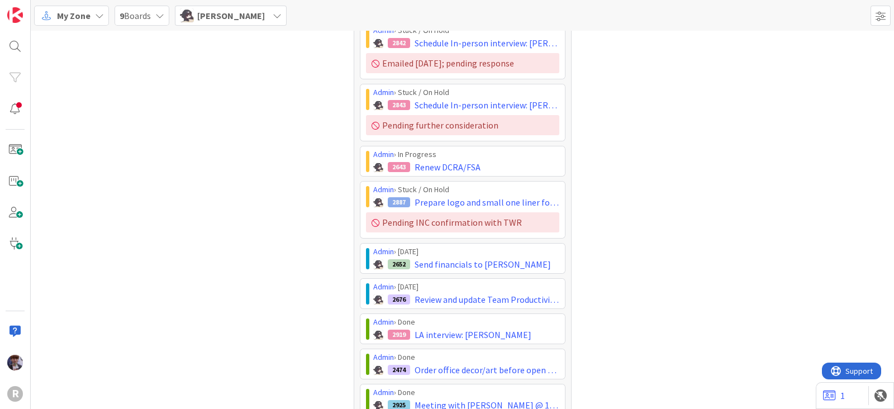
scroll to position [182, 0]
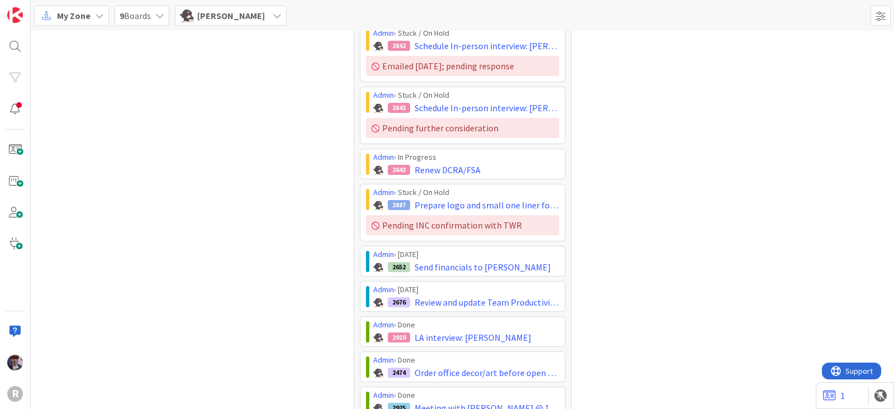
drag, startPoint x: 894, startPoint y: 253, endPoint x: 647, endPoint y: 211, distance: 250.6
click at [647, 211] on div "Cards 62" at bounding box center [689, 149] width 218 height 585
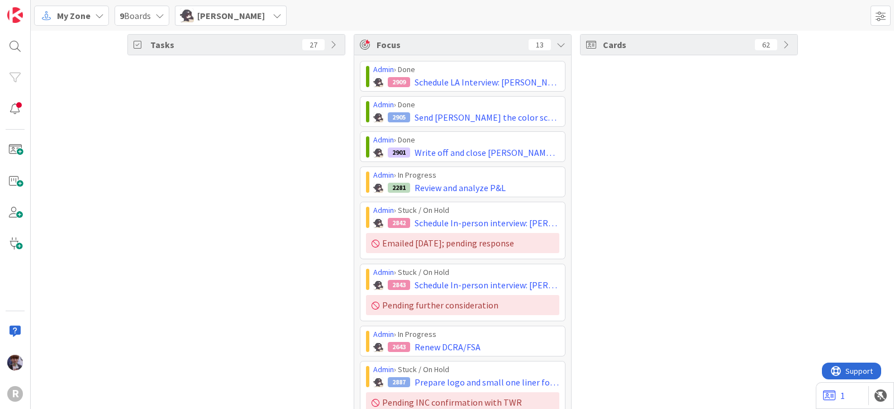
scroll to position [0, 0]
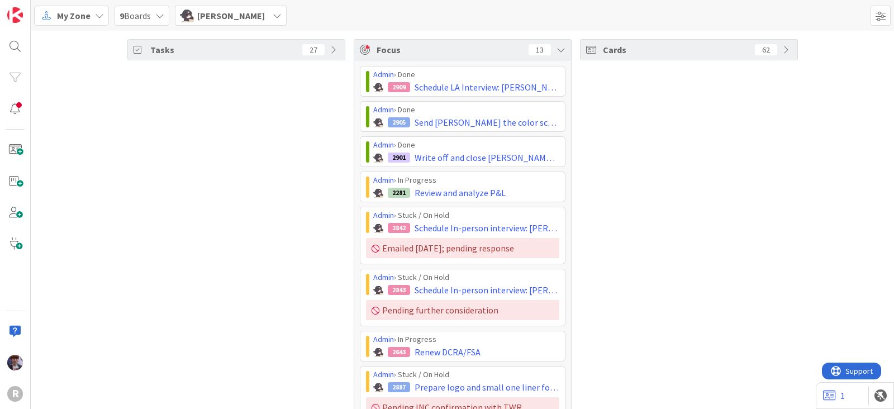
click at [726, 194] on div "Cards 62" at bounding box center [689, 331] width 218 height 585
click at [250, 22] on div "Kelly Nguyen" at bounding box center [231, 16] width 112 height 20
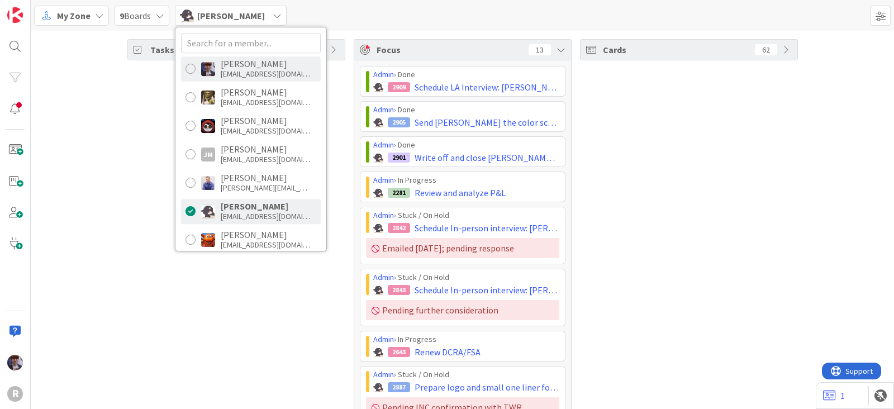
click at [232, 72] on div "mfriesen@reutercorbett.com" at bounding box center [265, 74] width 89 height 10
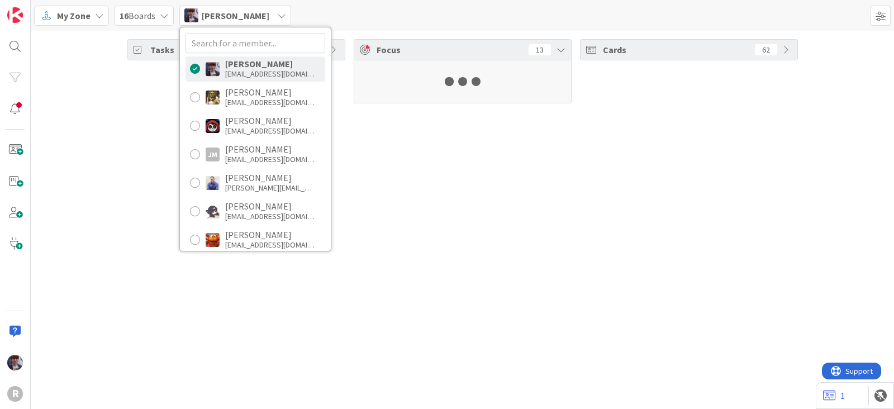
click at [140, 103] on div "Tasks 27" at bounding box center [236, 71] width 218 height 64
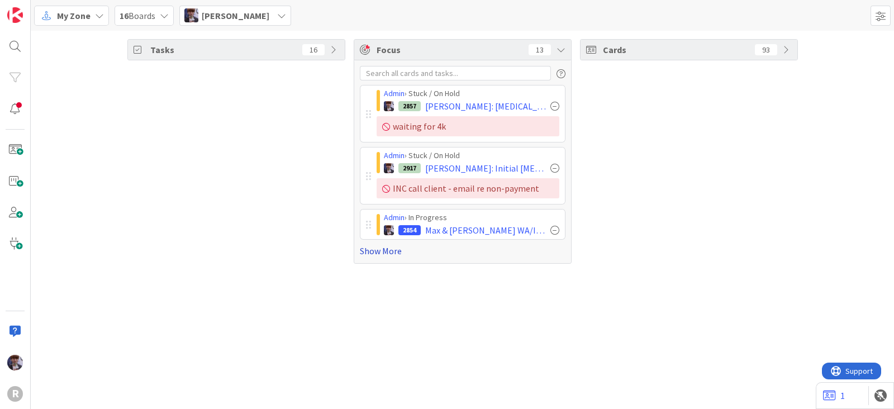
click at [388, 250] on link "Show More" at bounding box center [463, 250] width 206 height 13
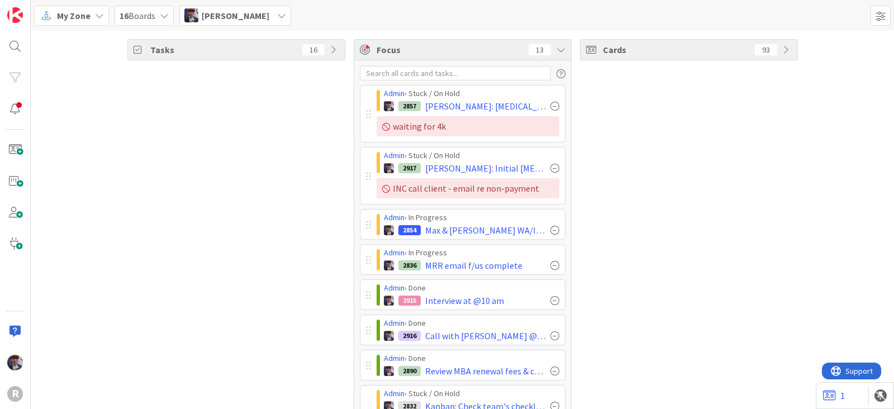
click at [703, 217] on div "Cards 93" at bounding box center [689, 347] width 218 height 617
click at [680, 279] on div "Cards 93" at bounding box center [689, 347] width 218 height 617
click at [752, 267] on div "Cards 93" at bounding box center [689, 347] width 218 height 617
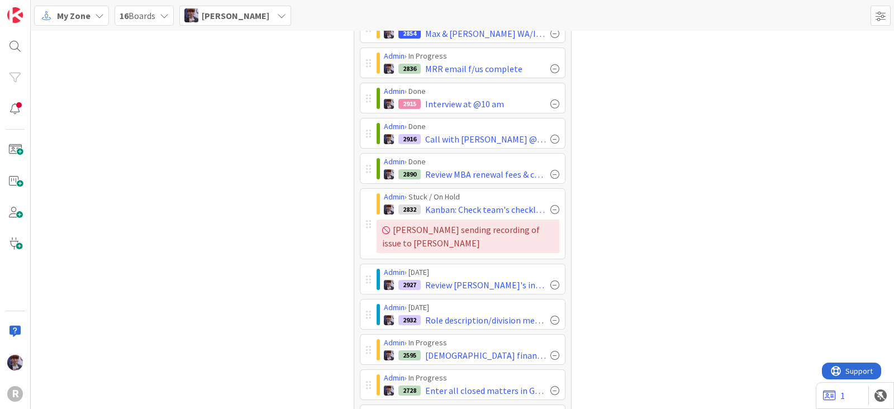
scroll to position [197, 0]
drag, startPoint x: 634, startPoint y: 344, endPoint x: 629, endPoint y: 349, distance: 7.5
click at [631, 348] on div "Cards 93" at bounding box center [689, 150] width 218 height 617
drag, startPoint x: 623, startPoint y: 203, endPoint x: 602, endPoint y: 194, distance: 22.0
click at [618, 202] on div "Cards 93" at bounding box center [689, 150] width 218 height 617
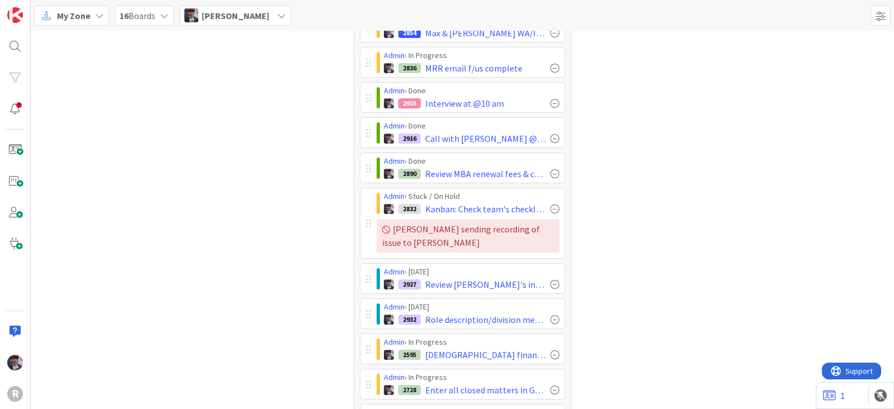
click at [788, 222] on div "Cards 93" at bounding box center [689, 150] width 218 height 617
click at [869, 136] on div "Tasks 16 Focus 13 Admin › Stuck / On Hold 2857 Geary: Retainer payment received…" at bounding box center [462, 150] width 863 height 634
click at [678, 90] on div "Cards 93" at bounding box center [689, 150] width 218 height 617
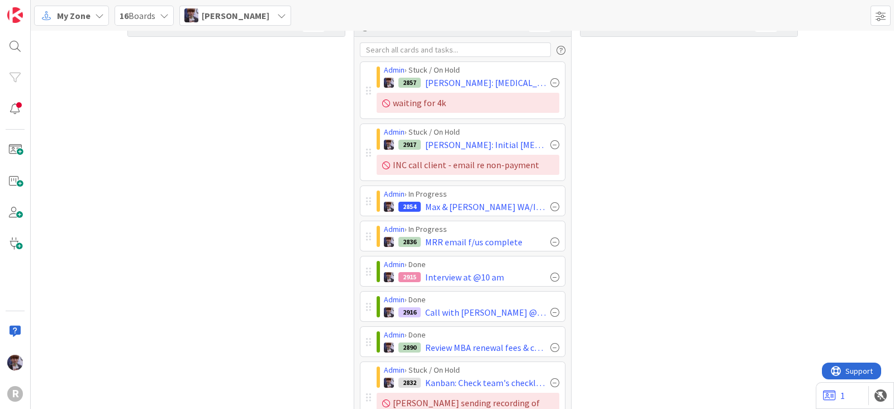
scroll to position [0, 0]
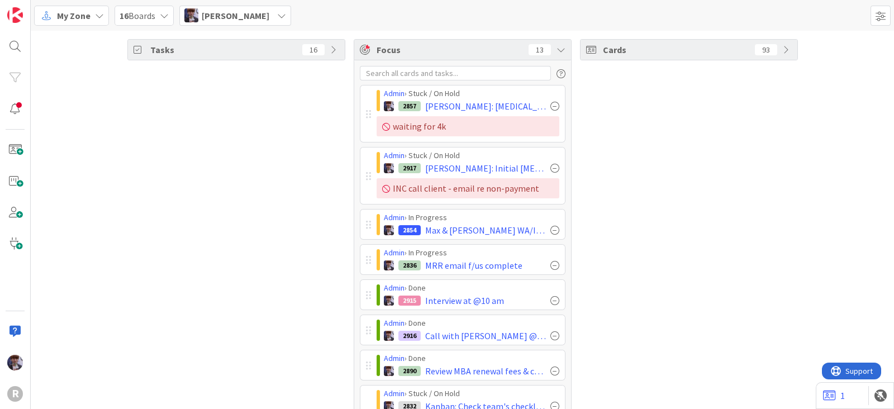
click at [824, 197] on div "Tasks 16 Focus 13 Admin › Stuck / On Hold 2857 Geary: Retainer payment received…" at bounding box center [462, 348] width 863 height 634
click at [749, 237] on div "Cards 93" at bounding box center [689, 347] width 218 height 617
click at [640, 161] on div "Cards 93" at bounding box center [689, 347] width 218 height 617
click at [226, 161] on div "Tasks 16" at bounding box center [236, 347] width 218 height 617
